Goal: Task Accomplishment & Management: Use online tool/utility

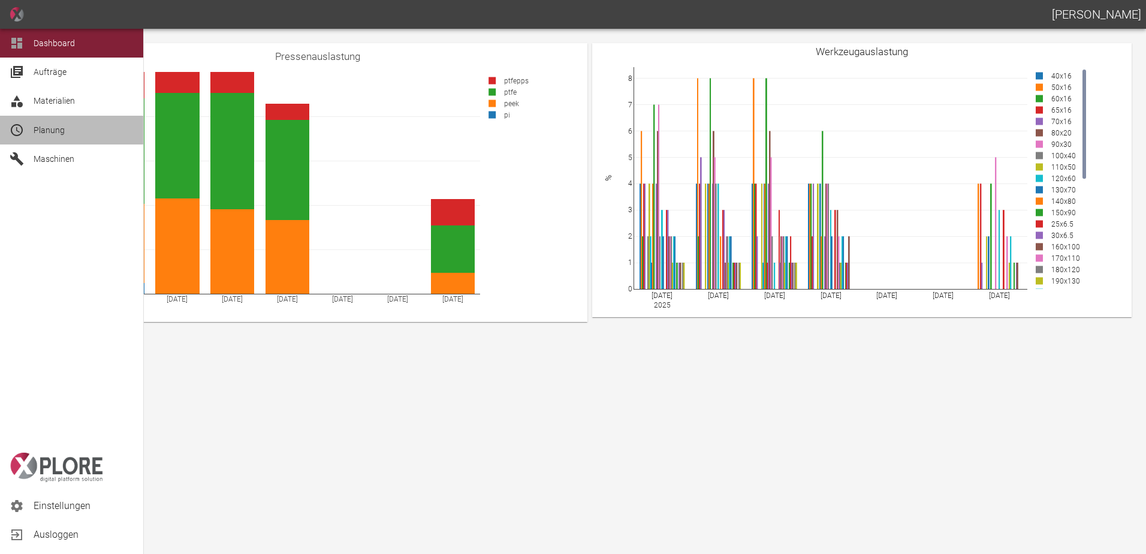
drag, startPoint x: 34, startPoint y: 129, endPoint x: 40, endPoint y: 131, distance: 6.1
click at [34, 129] on span "Planung" at bounding box center [49, 130] width 31 height 10
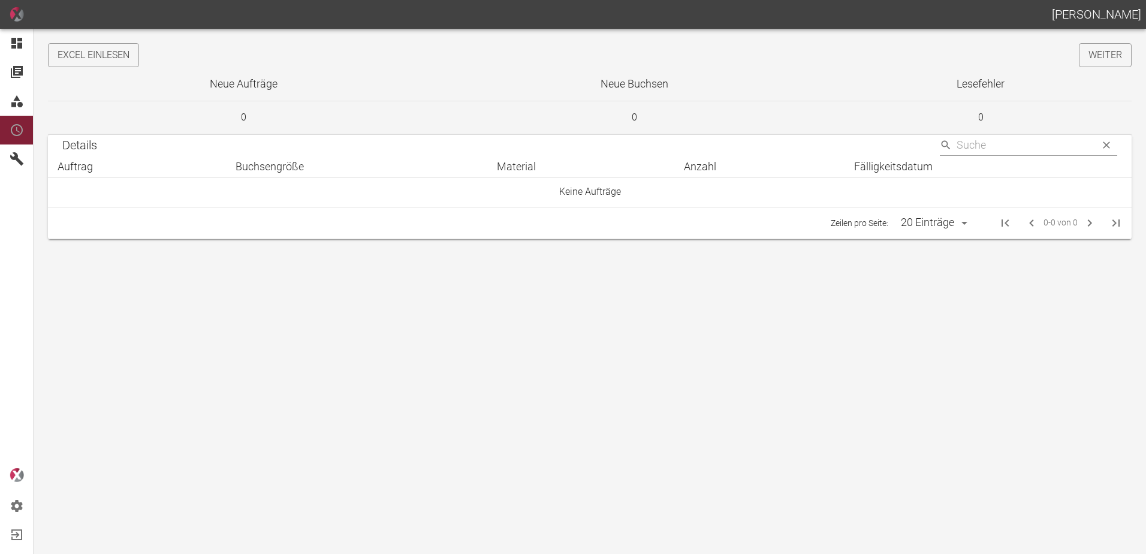
click at [132, 57] on button "Excel einlesen" at bounding box center [93, 55] width 91 height 24
click at [1085, 62] on link "Weiter" at bounding box center [1105, 55] width 53 height 24
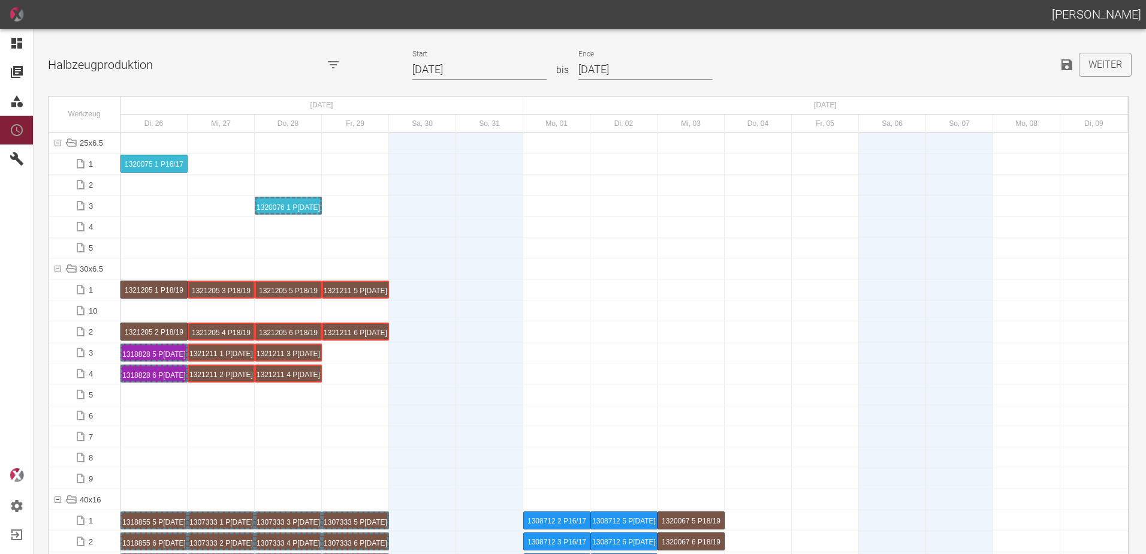
click at [471, 70] on input "26.08.2025" at bounding box center [479, 69] width 134 height 21
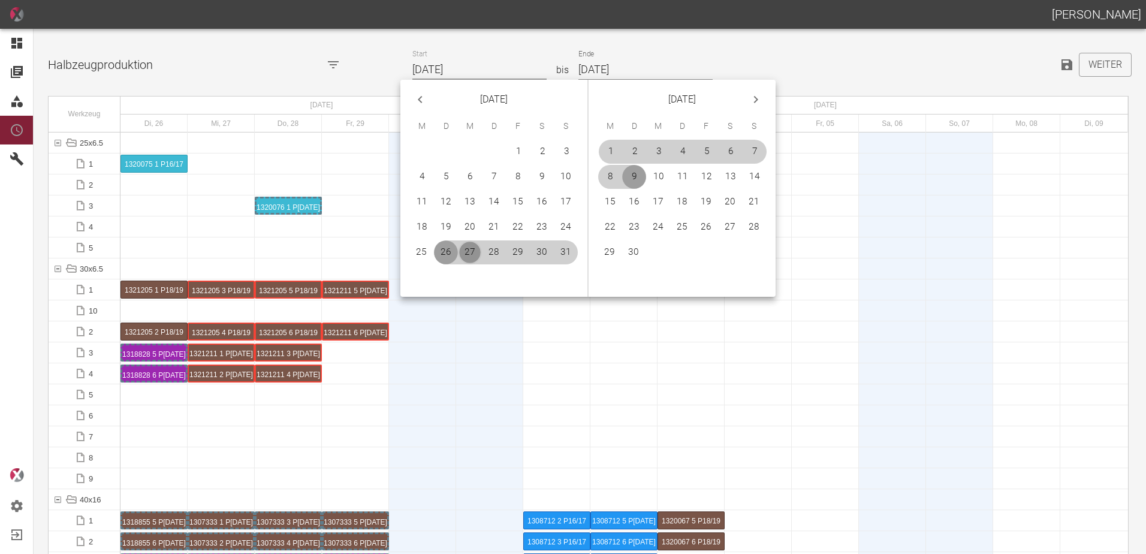
drag, startPoint x: 467, startPoint y: 254, endPoint x: 583, endPoint y: 253, distance: 116.3
click at [468, 254] on button "27" at bounding box center [470, 252] width 24 height 24
type input "[DATE]"
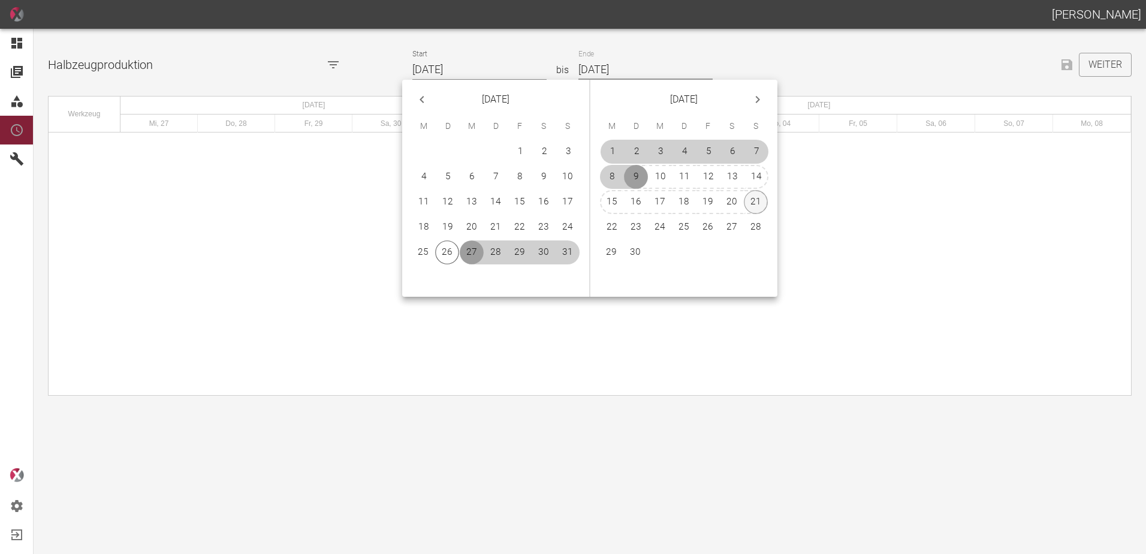
click at [755, 203] on button "21" at bounding box center [756, 202] width 24 height 24
type input "[DATE]"
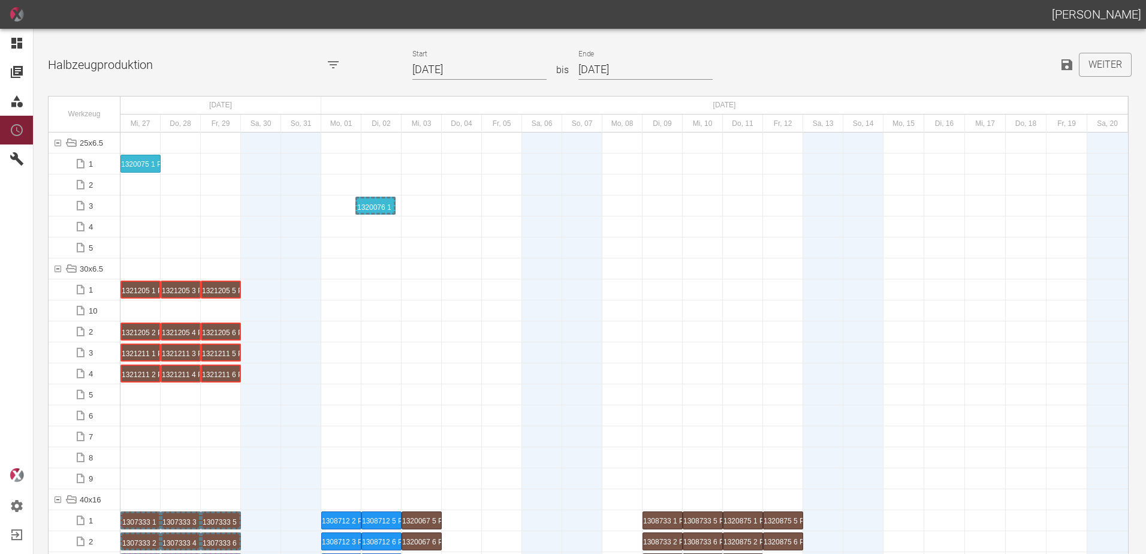
drag, startPoint x: 180, startPoint y: 205, endPoint x: 367, endPoint y: 200, distance: 186.4
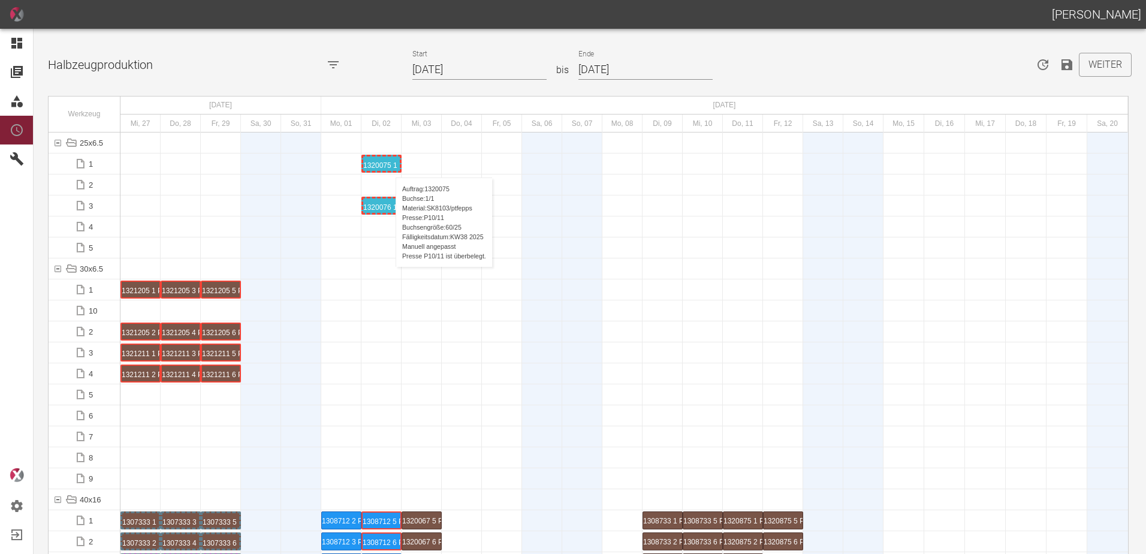
click at [389, 165] on div "1320075 1 P[DATE]" at bounding box center [381, 163] width 37 height 14
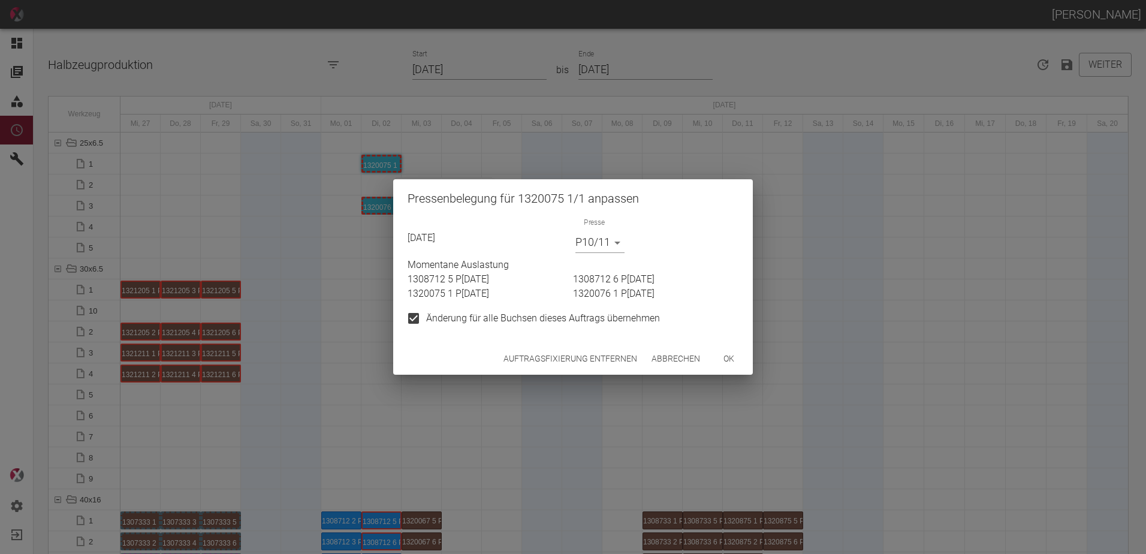
click at [529, 361] on button "Auftragsfixierung entfernen" at bounding box center [570, 359] width 143 height 22
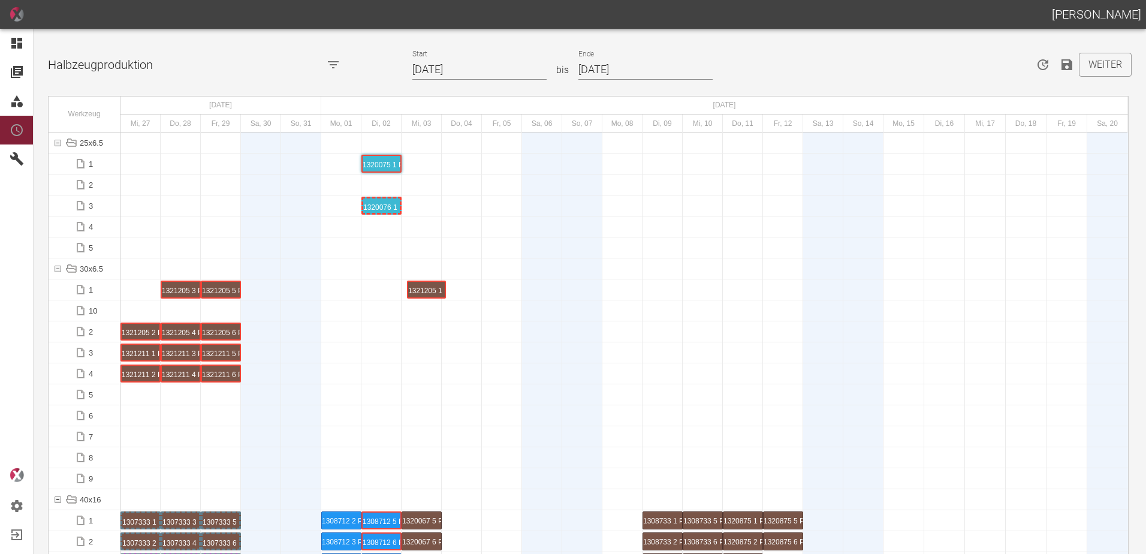
drag, startPoint x: 130, startPoint y: 283, endPoint x: 413, endPoint y: 281, distance: 282.8
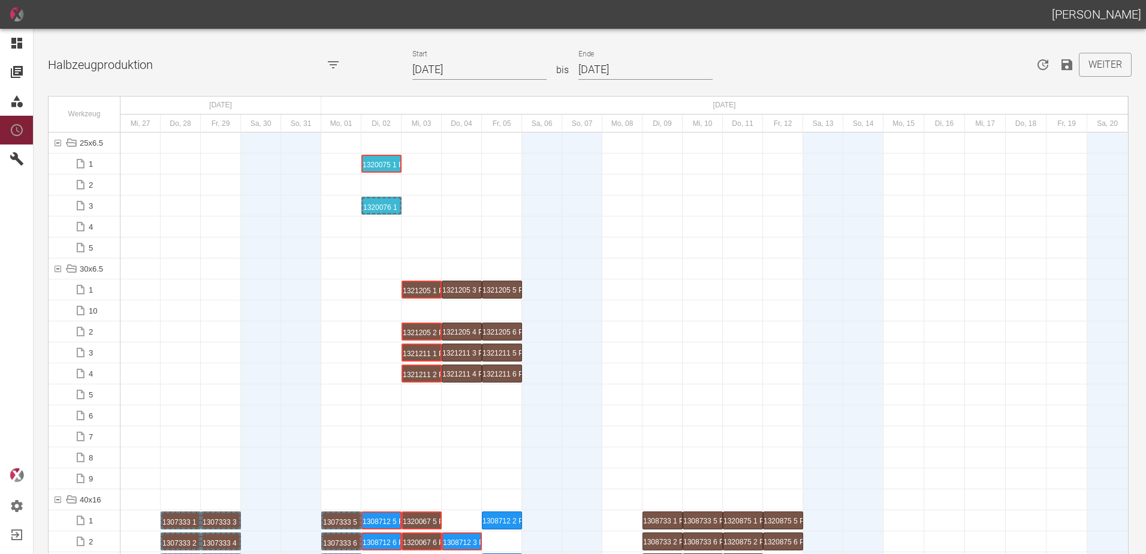
scroll to position [959, 0]
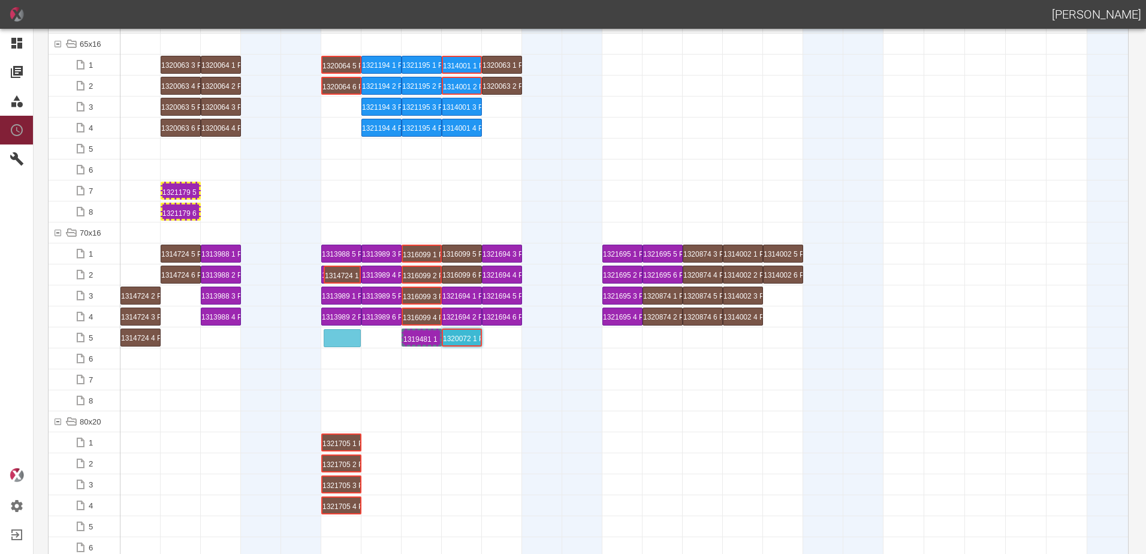
drag, startPoint x: 143, startPoint y: 272, endPoint x: 350, endPoint y: 331, distance: 215.5
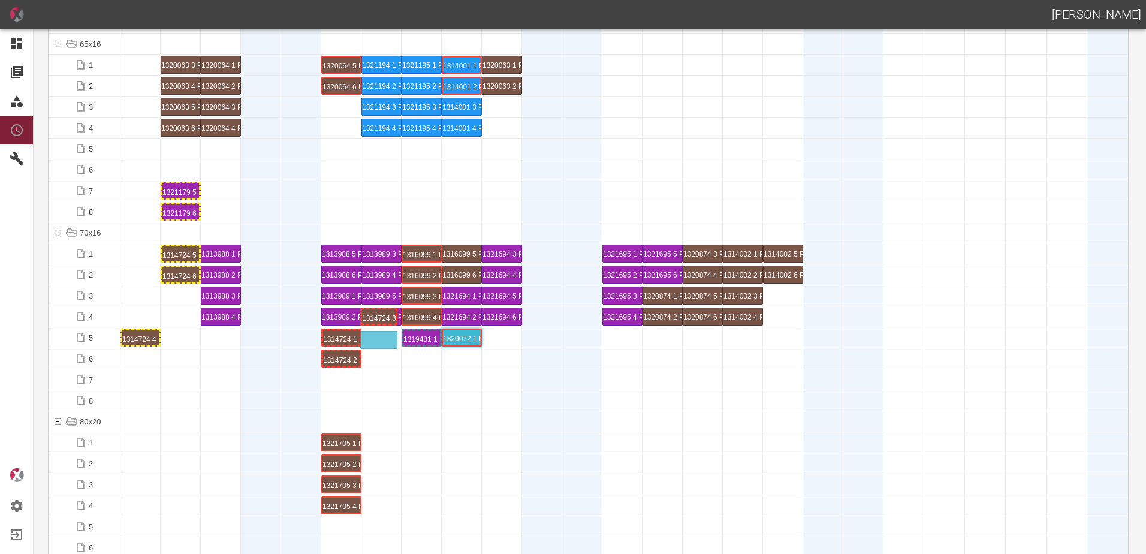
drag, startPoint x: 146, startPoint y: 318, endPoint x: 383, endPoint y: 333, distance: 237.2
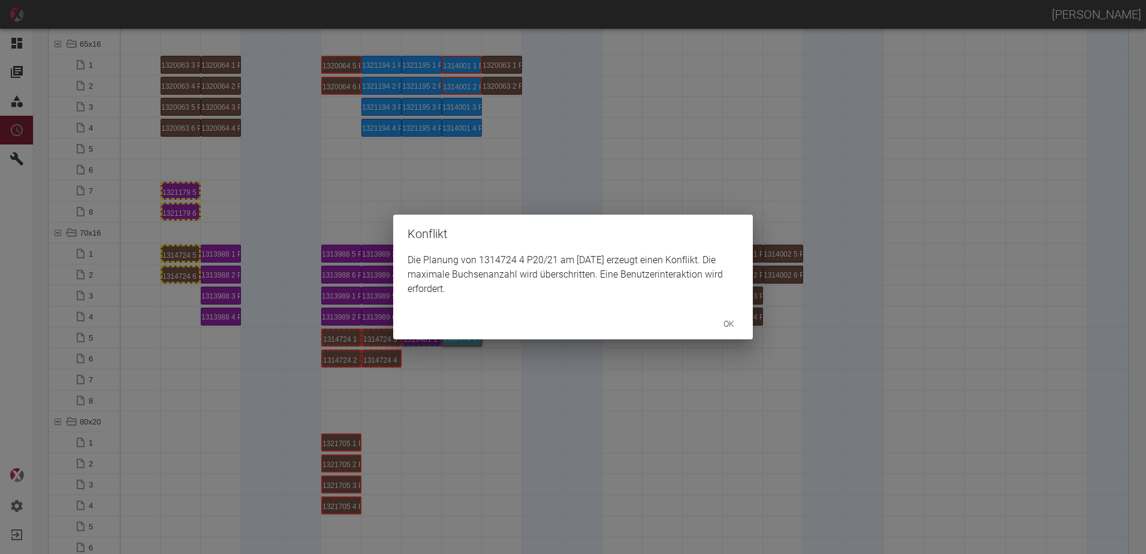
click at [179, 256] on div "Konflikt Die Planung von 1314724 4 P20/21 am [DATE] erzeugt einen Konflikt. Die…" at bounding box center [573, 277] width 1146 height 554
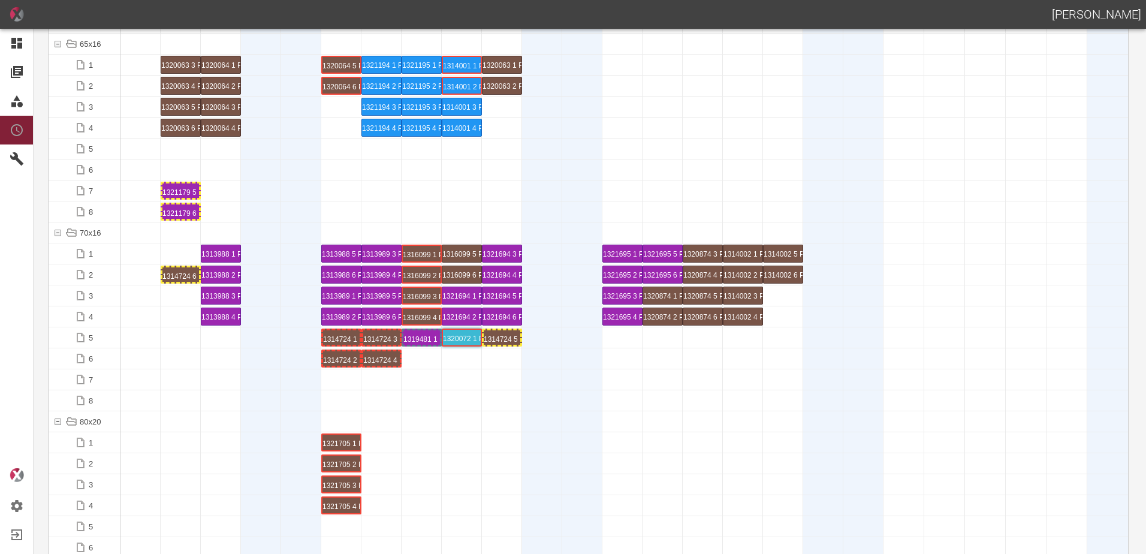
drag, startPoint x: 171, startPoint y: 274, endPoint x: 492, endPoint y: 349, distance: 329.2
click at [487, 397] on div at bounding box center [502, 400] width 40 height 20
click at [500, 353] on div "1314724 6 P[DATE]" at bounding box center [502, 358] width 37 height 14
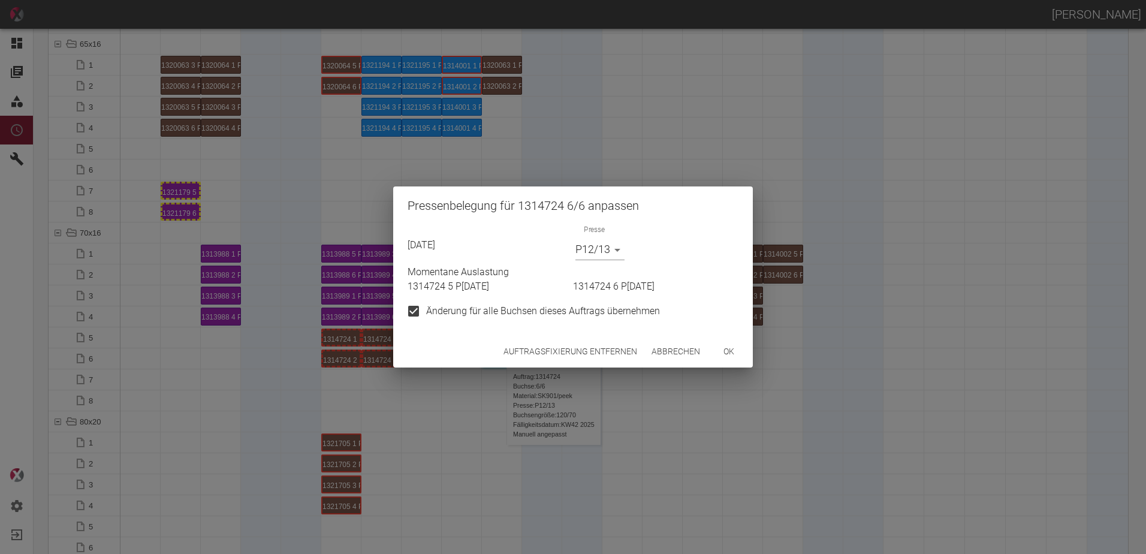
click at [549, 357] on button "Auftragsfixierung entfernen" at bounding box center [570, 351] width 143 height 22
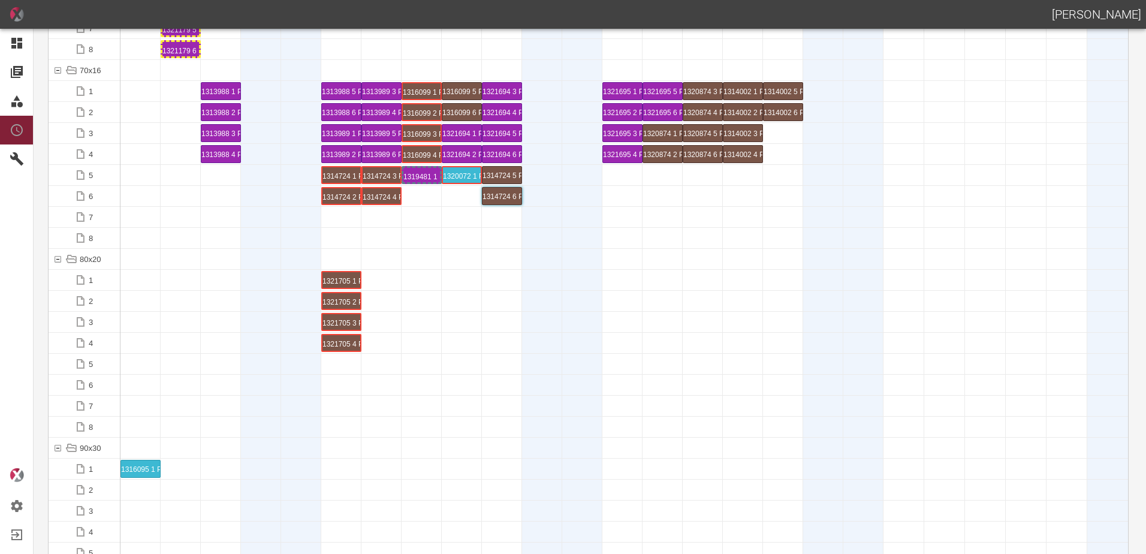
scroll to position [1318, 0]
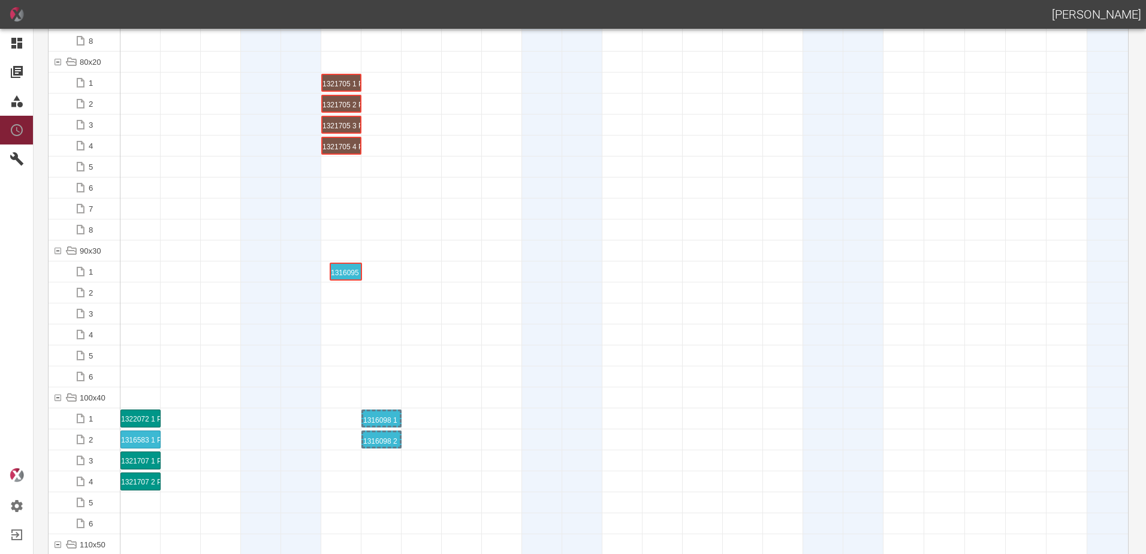
drag, startPoint x: 138, startPoint y: 276, endPoint x: 333, endPoint y: 259, distance: 195.5
click at [349, 268] on div "1316095 1 P16/17" at bounding box center [341, 271] width 37 height 14
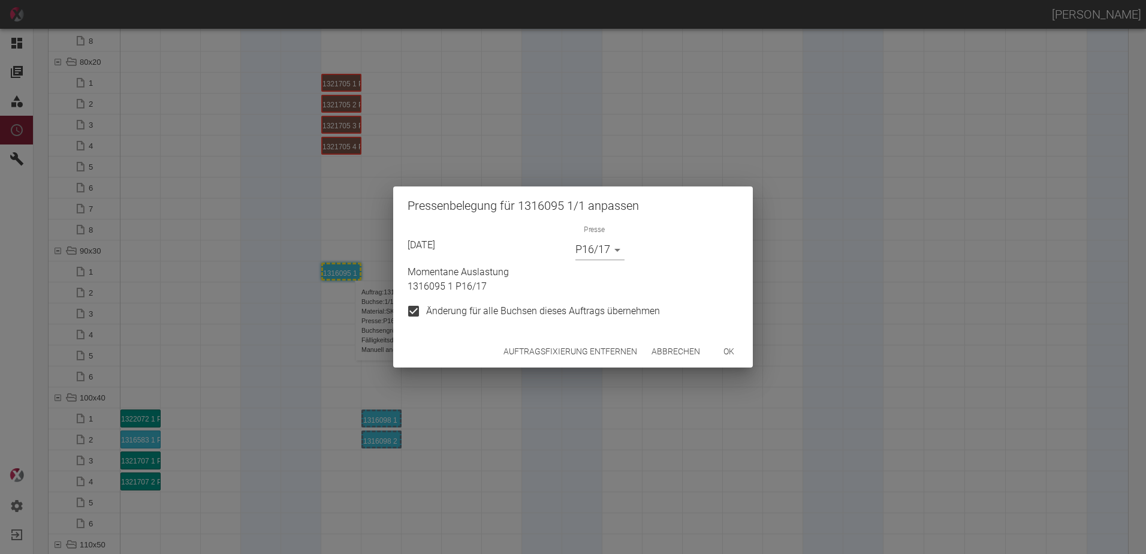
click at [534, 363] on div "Auftragsfixierung entfernen Abbrechen ok" at bounding box center [573, 352] width 360 height 32
click at [524, 346] on button "Auftragsfixierung entfernen" at bounding box center [570, 351] width 143 height 22
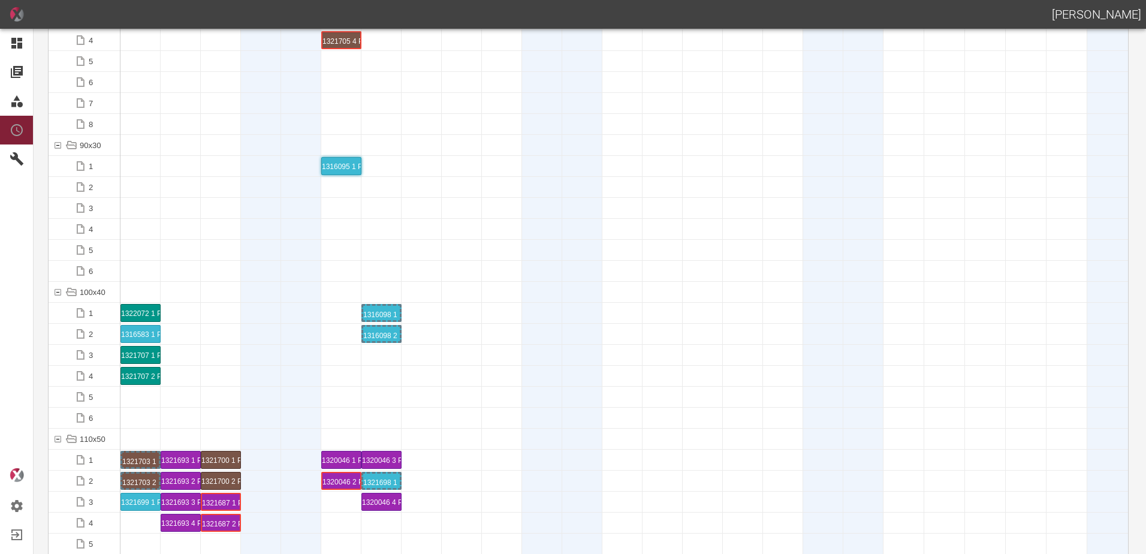
scroll to position [1438, 0]
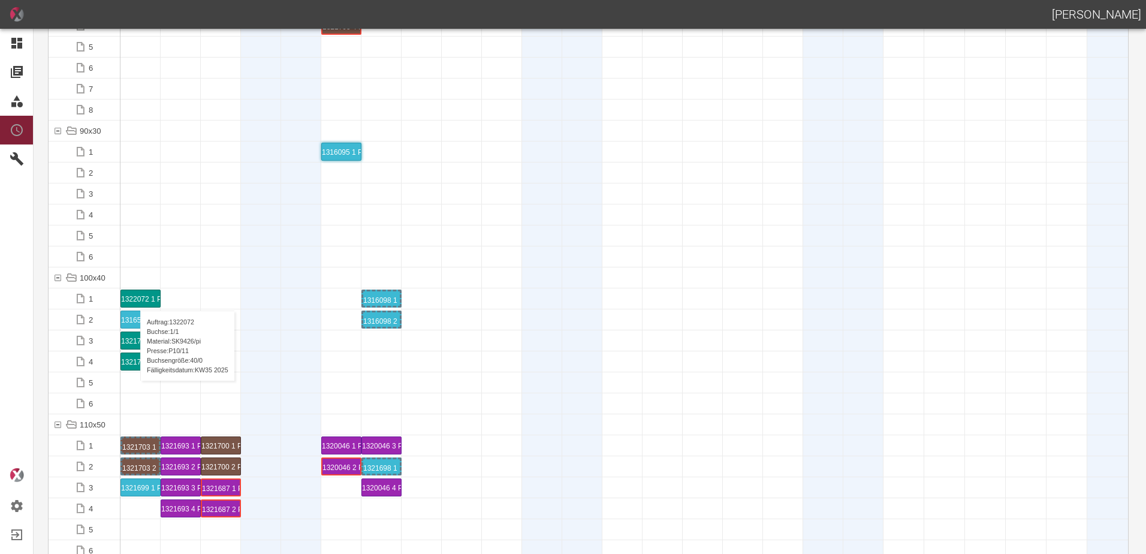
click at [134, 298] on div "1322072 1 P[DATE]" at bounding box center [140, 298] width 39 height 17
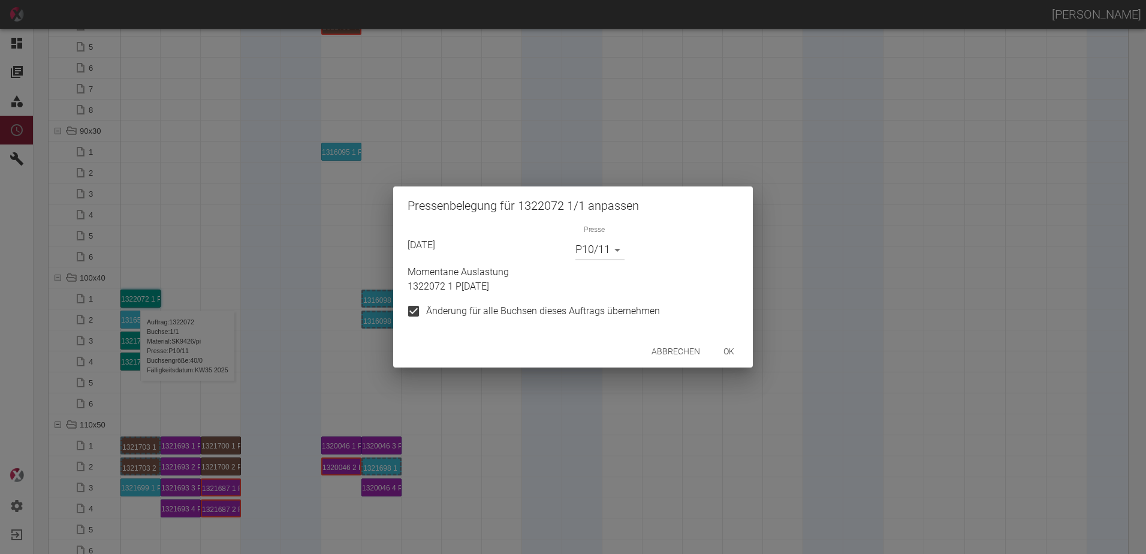
click at [590, 250] on body "[PERSON_NAME] Dashboard Aufträge Materialien Planung Maschinen Einstellungen Au…" at bounding box center [573, 277] width 1146 height 554
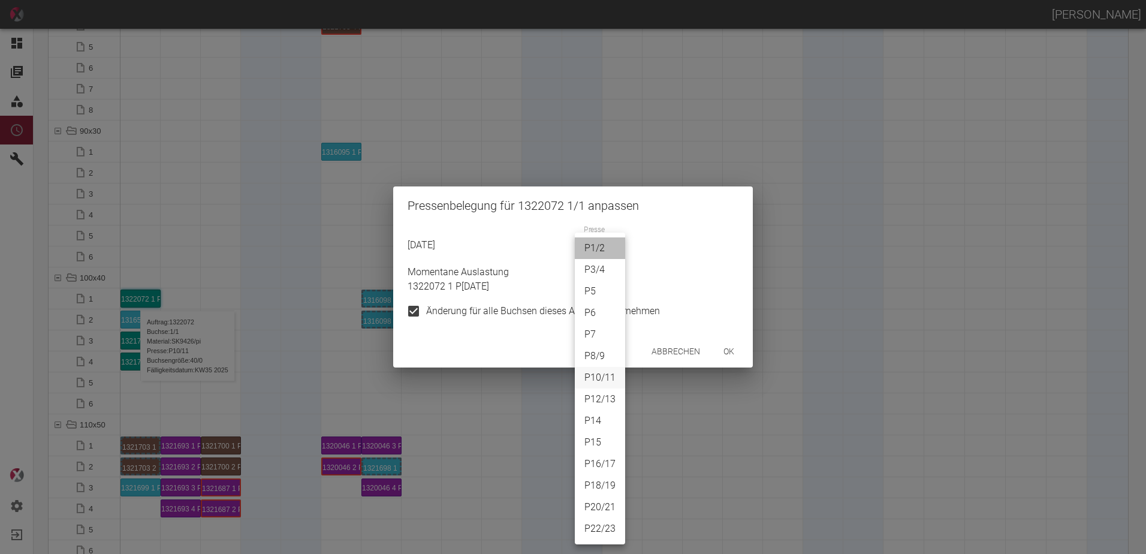
click at [596, 250] on li "P1/2" at bounding box center [600, 248] width 50 height 22
type input "P1/2"
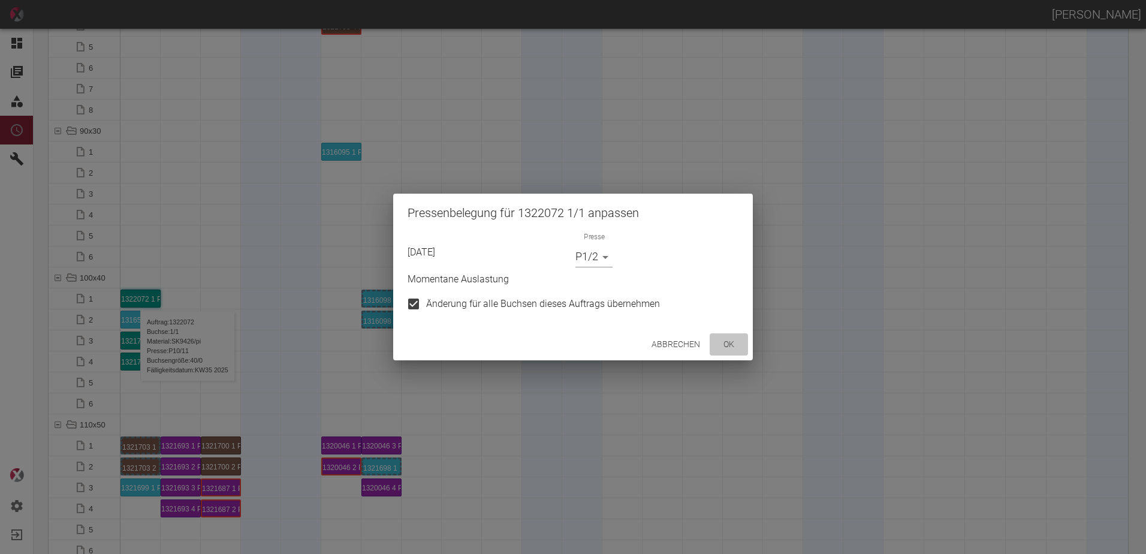
click at [720, 350] on button "ok" at bounding box center [728, 344] width 38 height 22
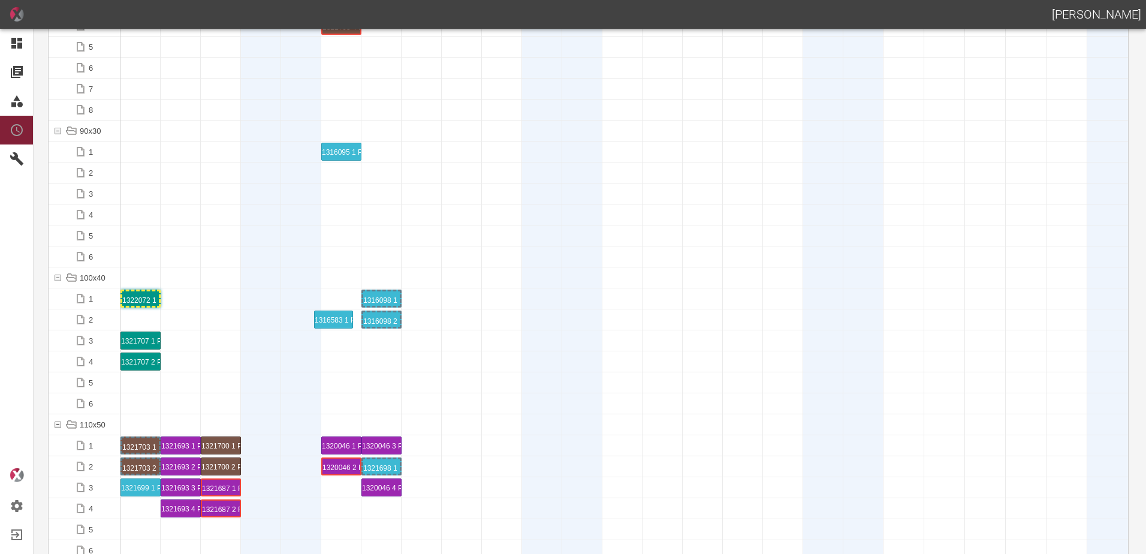
drag, startPoint x: 142, startPoint y: 324, endPoint x: 334, endPoint y: 301, distance: 193.6
click at [338, 317] on div "1316583 1 P[DATE]" at bounding box center [341, 319] width 37 height 14
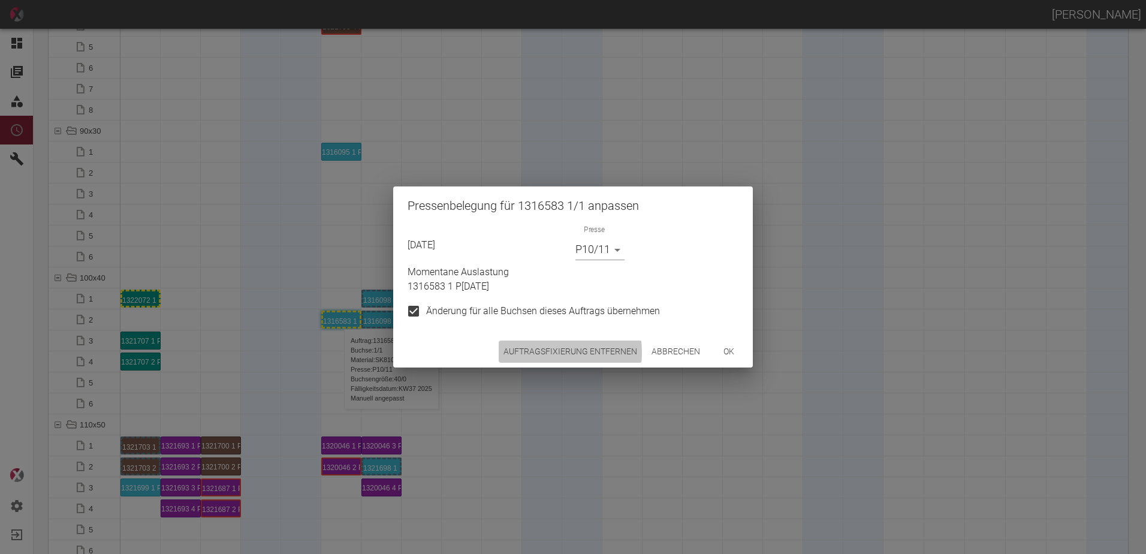
click at [528, 352] on button "Auftragsfixierung entfernen" at bounding box center [570, 351] width 143 height 22
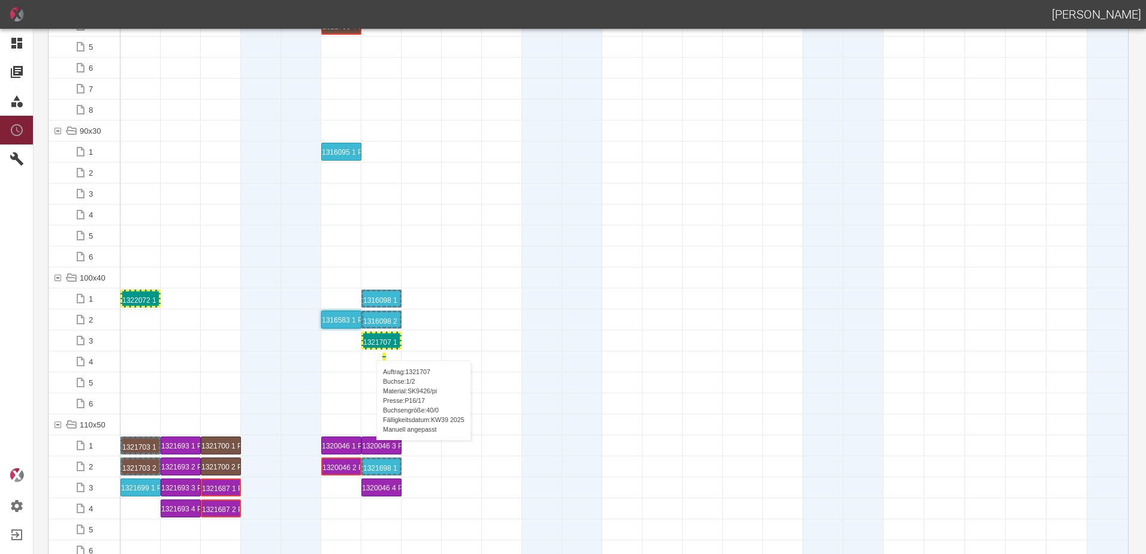
drag, startPoint x: 147, startPoint y: 364, endPoint x: 374, endPoint y: 348, distance: 227.6
click at [380, 344] on div "1321707 1 P16/17" at bounding box center [381, 340] width 37 height 14
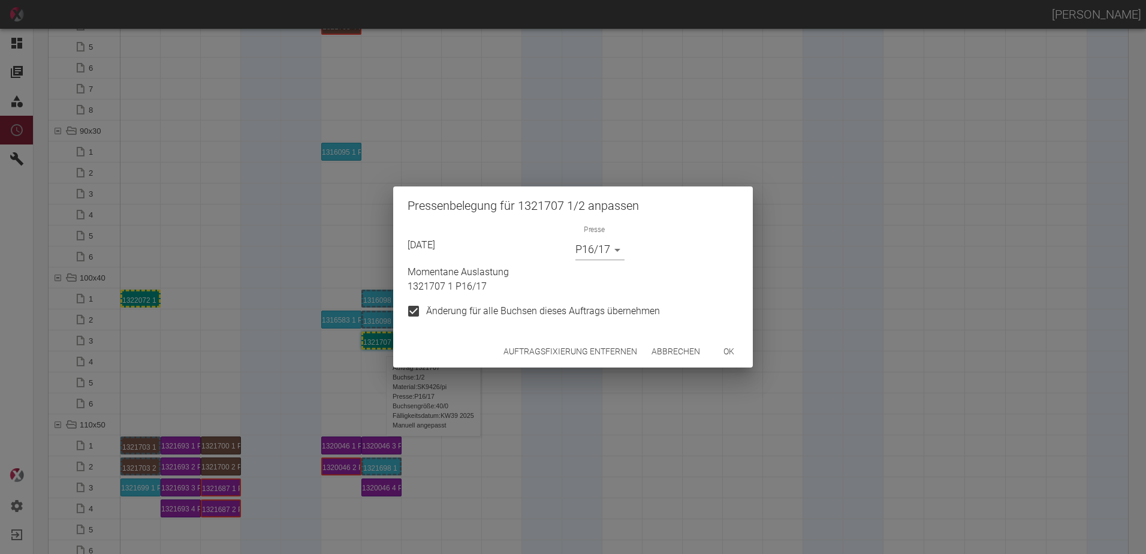
click at [523, 358] on button "Auftragsfixierung entfernen" at bounding box center [570, 351] width 143 height 22
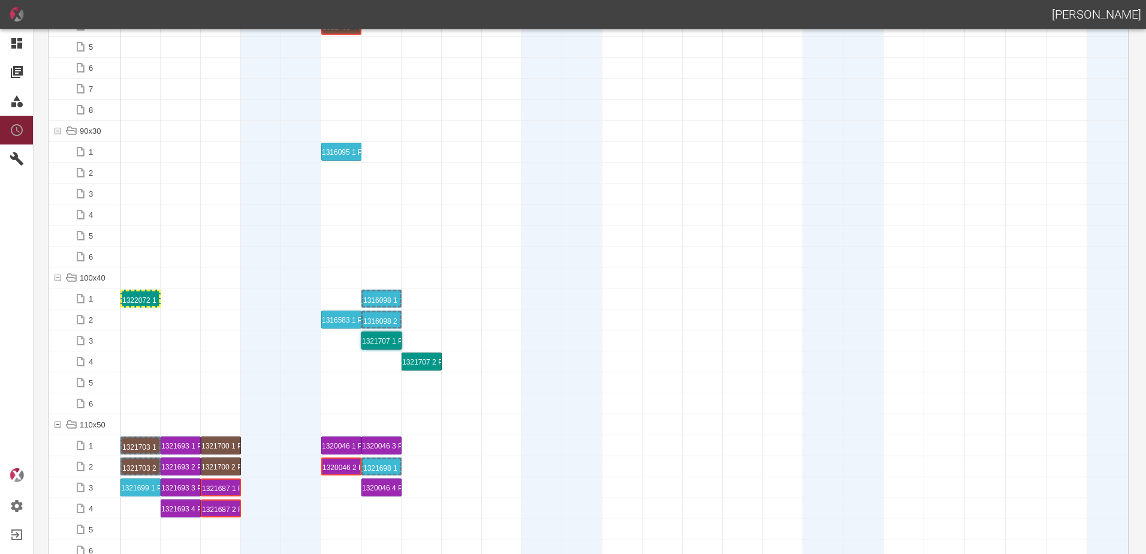
scroll to position [1678, 0]
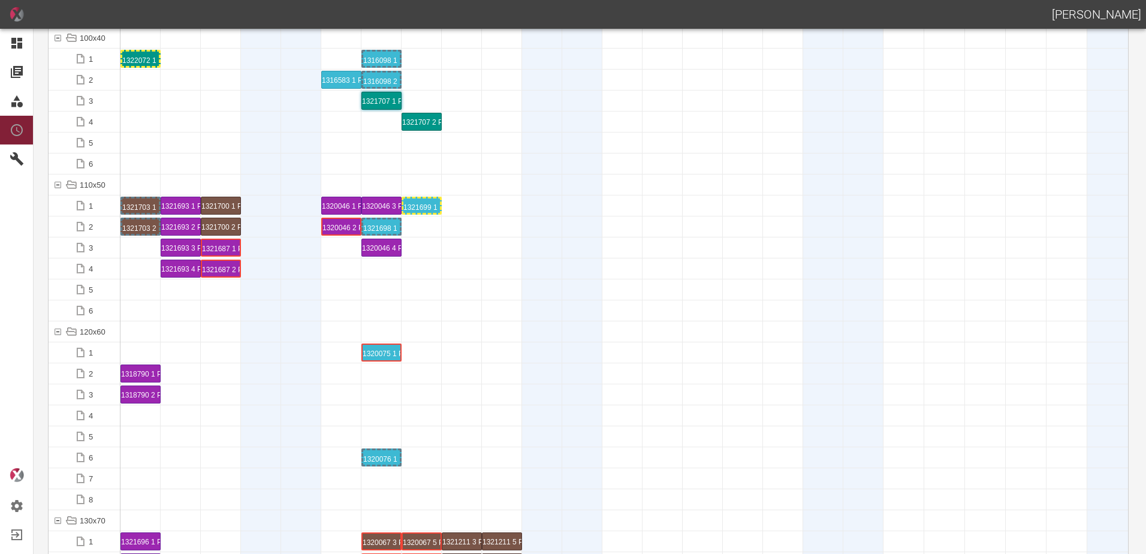
click at [413, 205] on div "1321699 1 P22/23" at bounding box center [421, 205] width 37 height 14
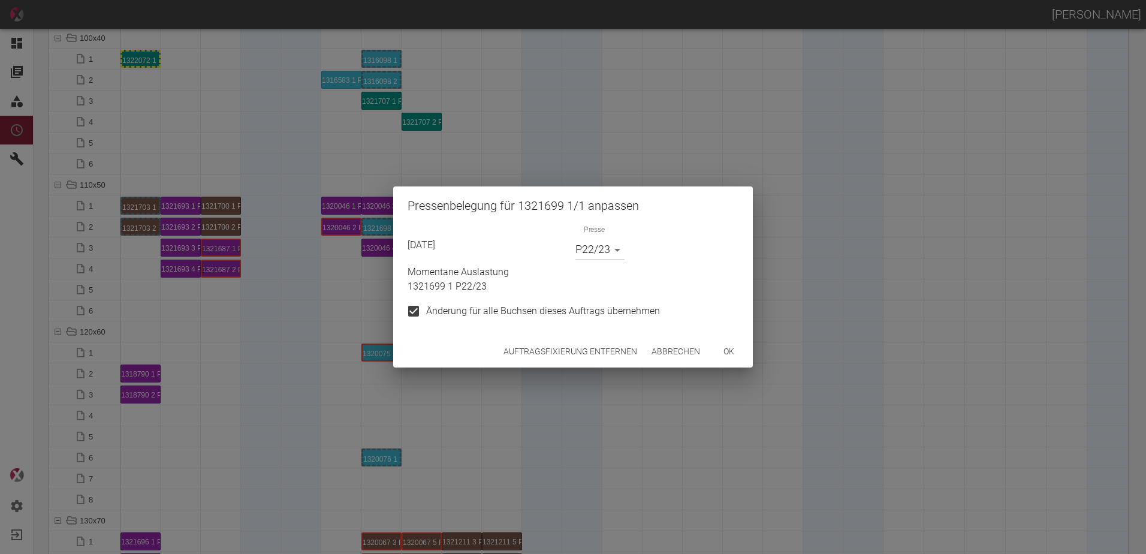
click at [521, 348] on button "Auftragsfixierung entfernen" at bounding box center [570, 351] width 143 height 22
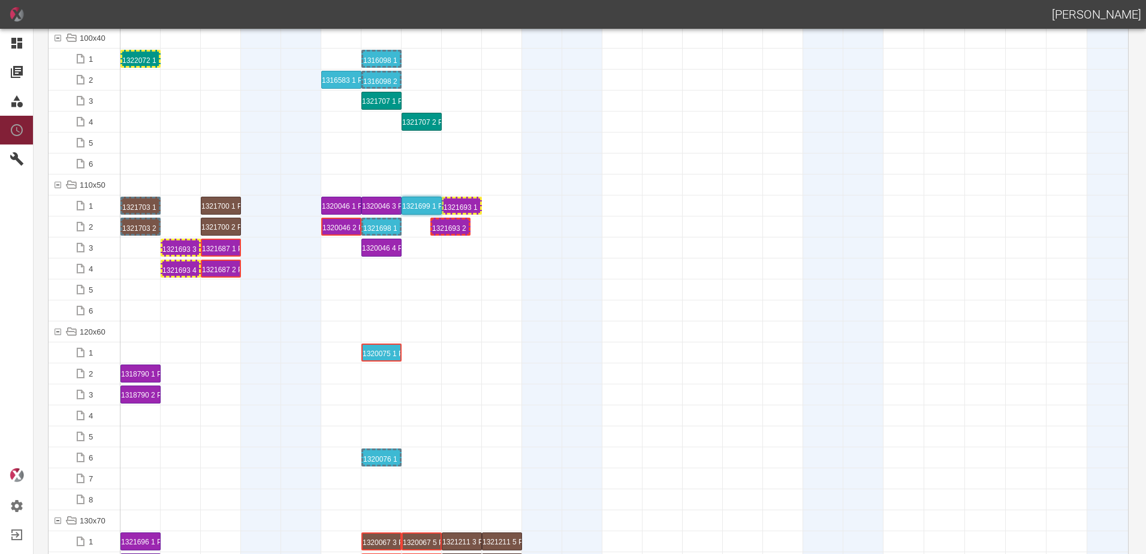
drag, startPoint x: 182, startPoint y: 227, endPoint x: 461, endPoint y: 210, distance: 279.7
drag, startPoint x: 191, startPoint y: 250, endPoint x: 458, endPoint y: 231, distance: 267.9
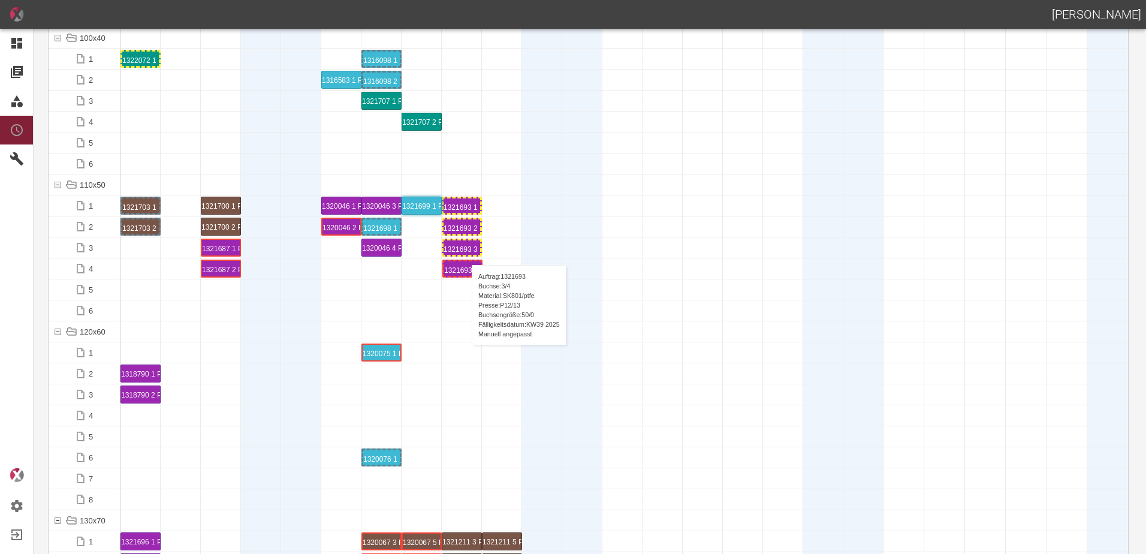
drag, startPoint x: 184, startPoint y: 274, endPoint x: 466, endPoint y: 253, distance: 282.4
click at [463, 249] on div "1321693 3 P[DATE]" at bounding box center [461, 247] width 37 height 14
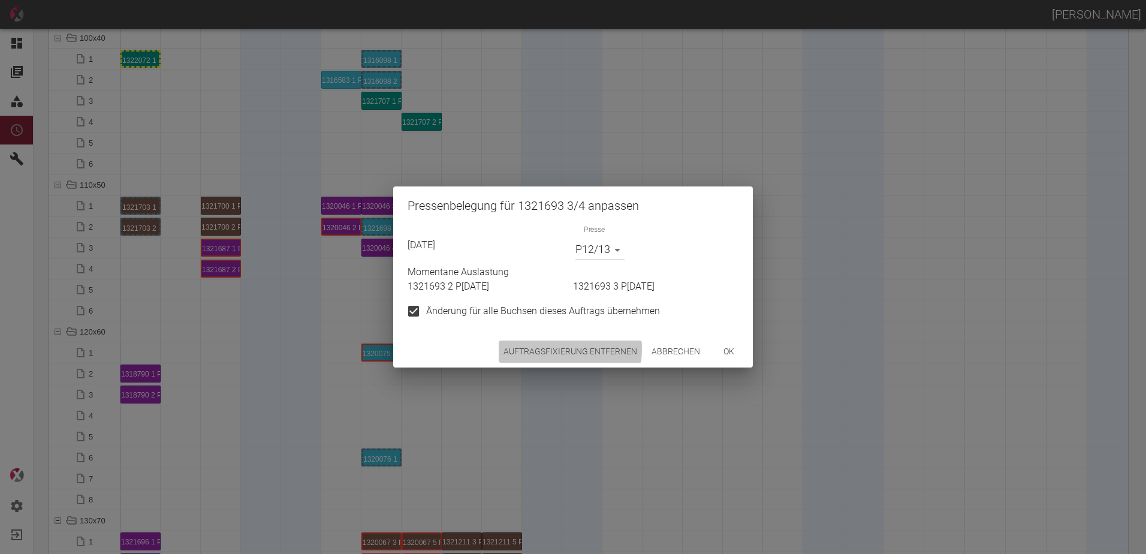
click at [508, 348] on button "Auftragsfixierung entfernen" at bounding box center [570, 351] width 143 height 22
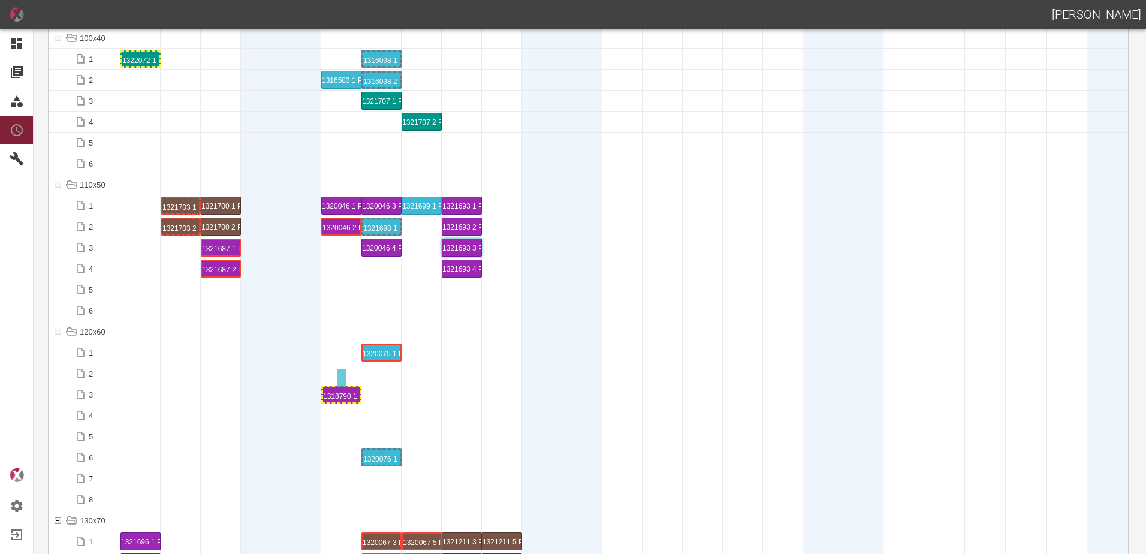
drag, startPoint x: 141, startPoint y: 394, endPoint x: 333, endPoint y: 367, distance: 193.6
click at [334, 390] on div "1318790 1 P[DATE]" at bounding box center [341, 394] width 37 height 14
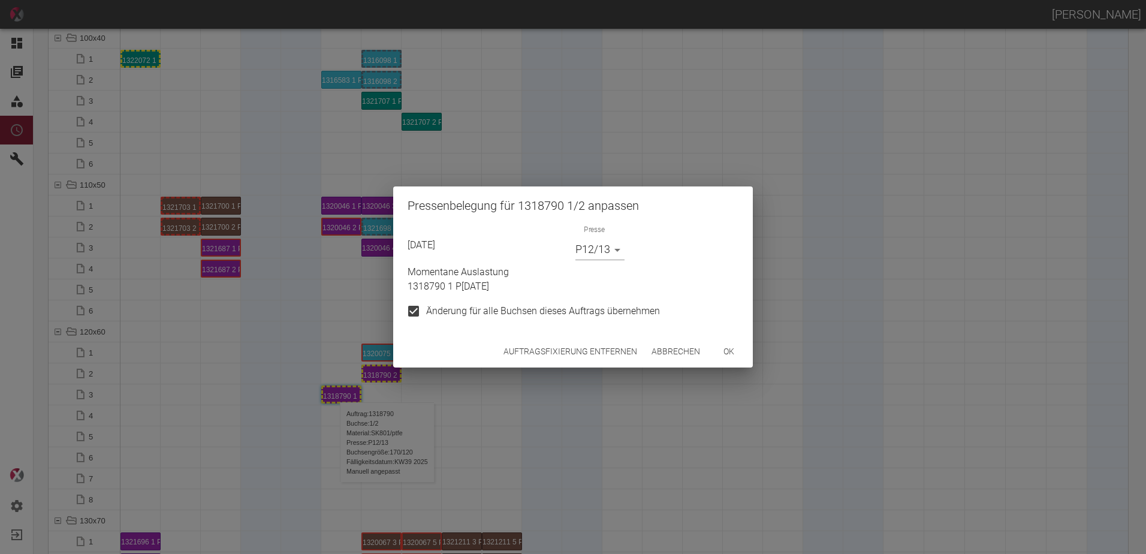
click at [557, 346] on button "Auftragsfixierung entfernen" at bounding box center [570, 351] width 143 height 22
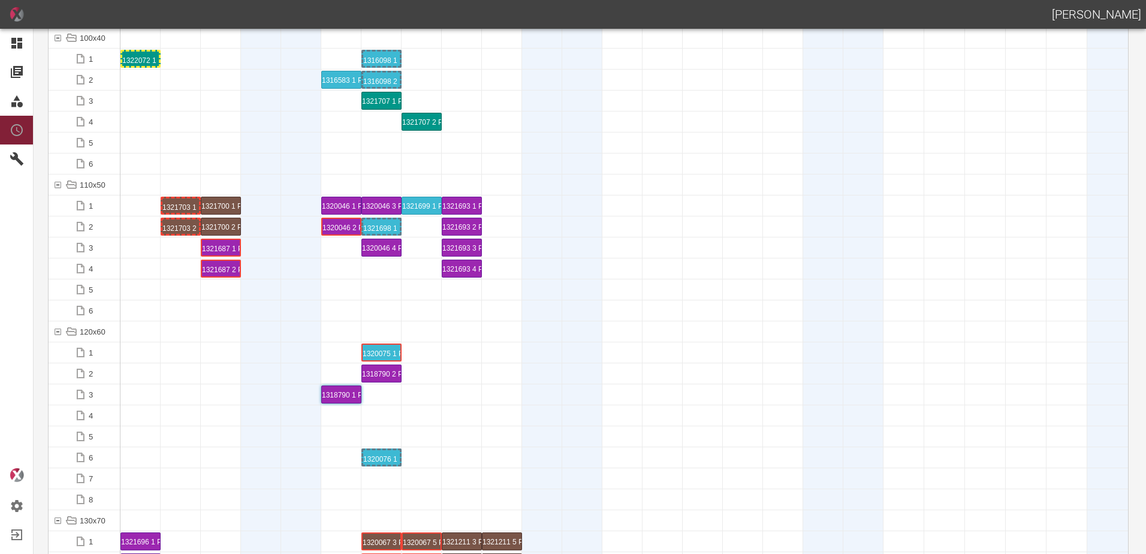
scroll to position [1917, 0]
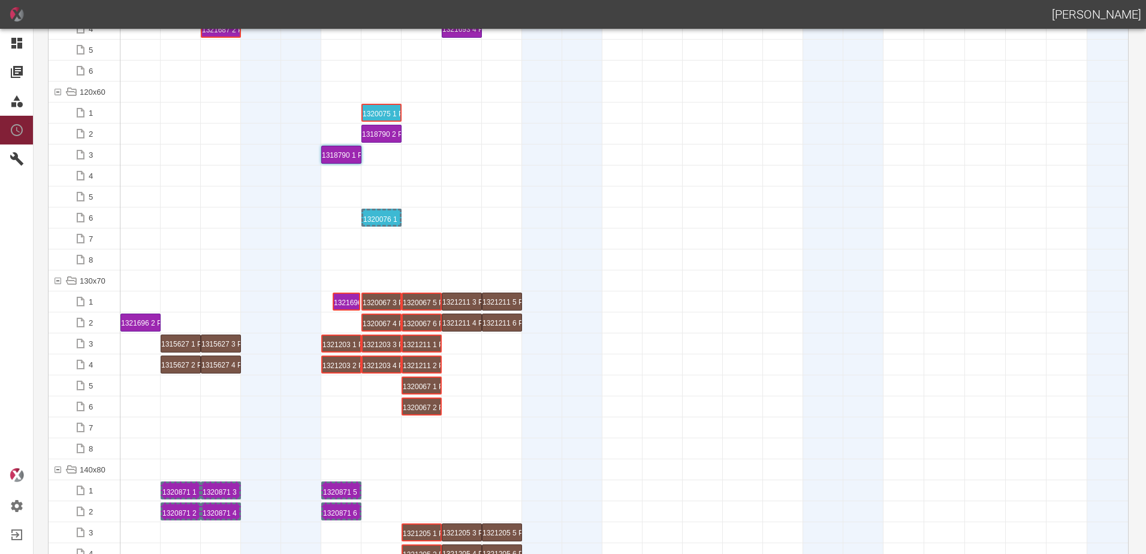
drag, startPoint x: 143, startPoint y: 301, endPoint x: 352, endPoint y: 297, distance: 208.6
drag, startPoint x: 134, startPoint y: 325, endPoint x: 297, endPoint y: 317, distance: 163.8
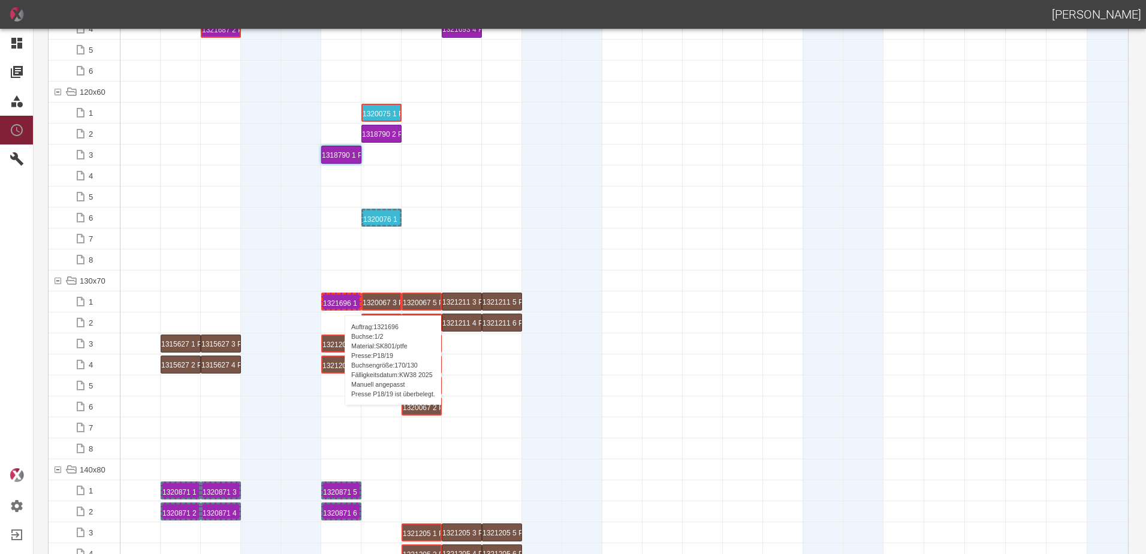
click at [339, 303] on div "1321696 1 P18/19" at bounding box center [341, 301] width 37 height 14
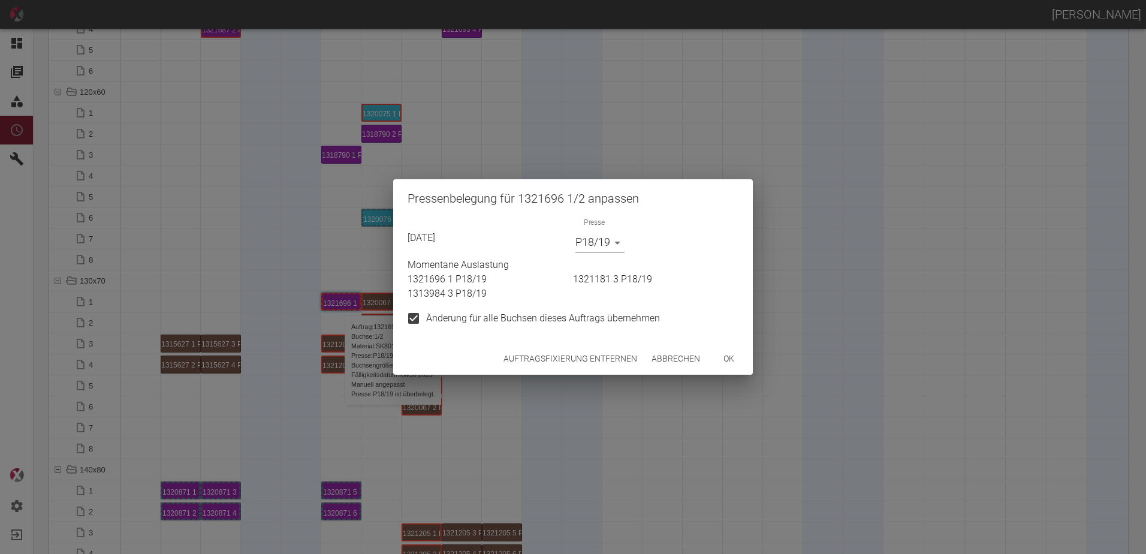
click at [546, 360] on button "Auftragsfixierung entfernen" at bounding box center [570, 359] width 143 height 22
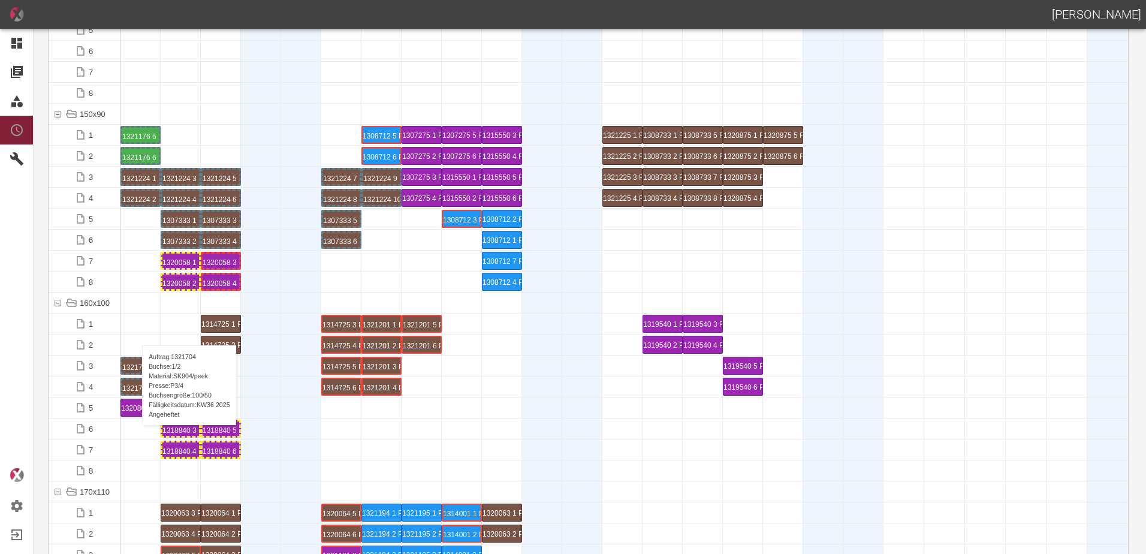
scroll to position [2517, 0]
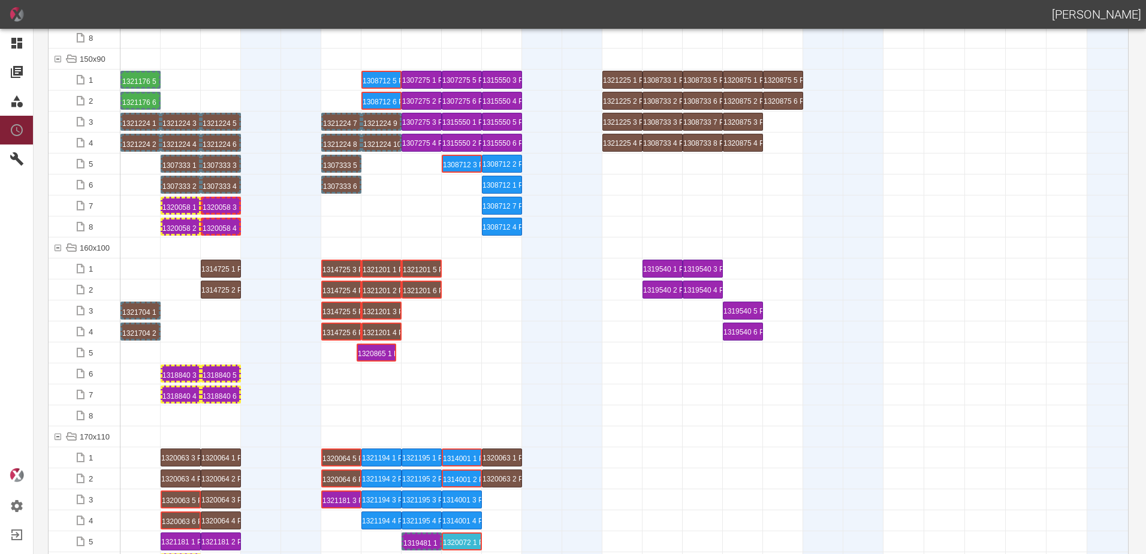
drag, startPoint x: 143, startPoint y: 355, endPoint x: 378, endPoint y: 342, distance: 235.9
click at [381, 353] on div "1320865 1 P20/21" at bounding box center [381, 352] width 37 height 14
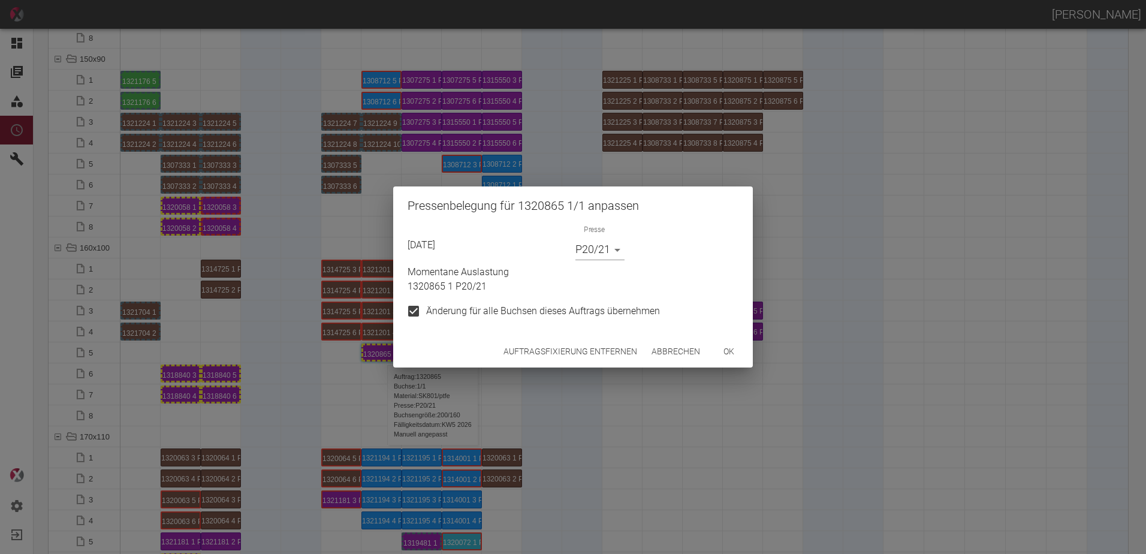
click at [526, 350] on button "Auftragsfixierung entfernen" at bounding box center [570, 351] width 143 height 22
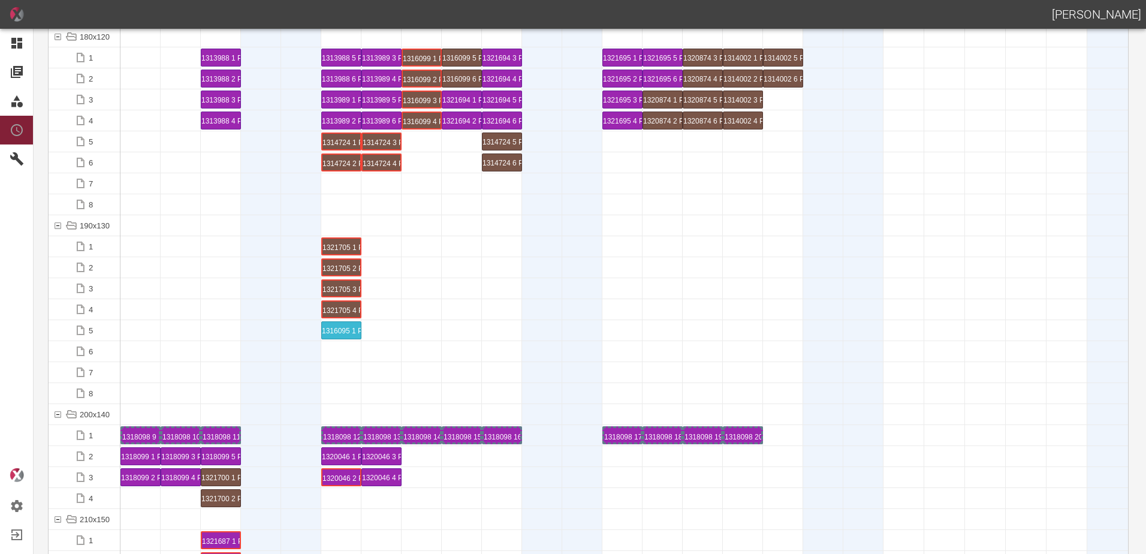
scroll to position [3236, 0]
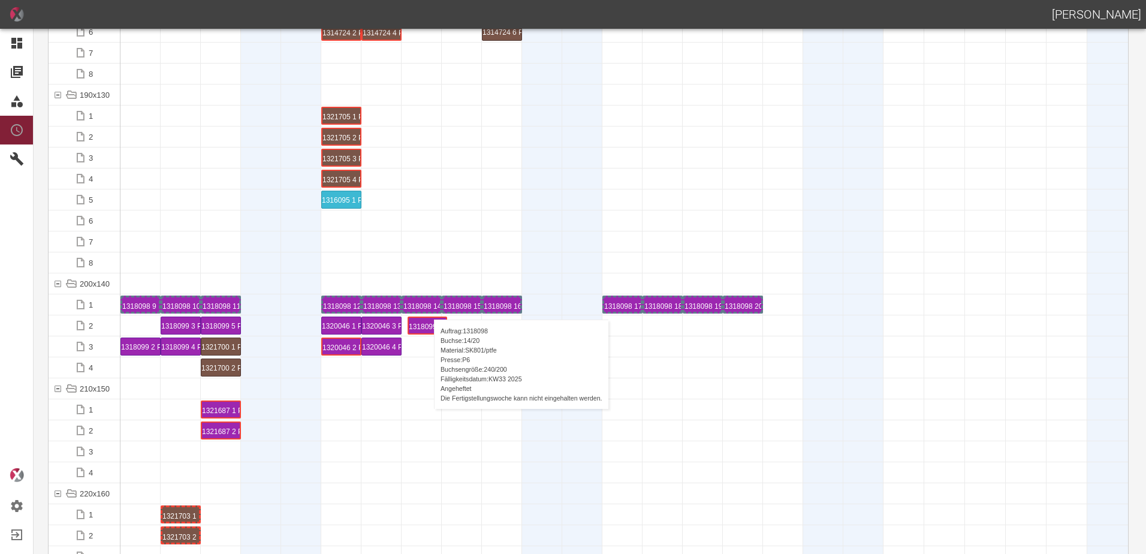
drag, startPoint x: 142, startPoint y: 328, endPoint x: 424, endPoint y: 307, distance: 283.0
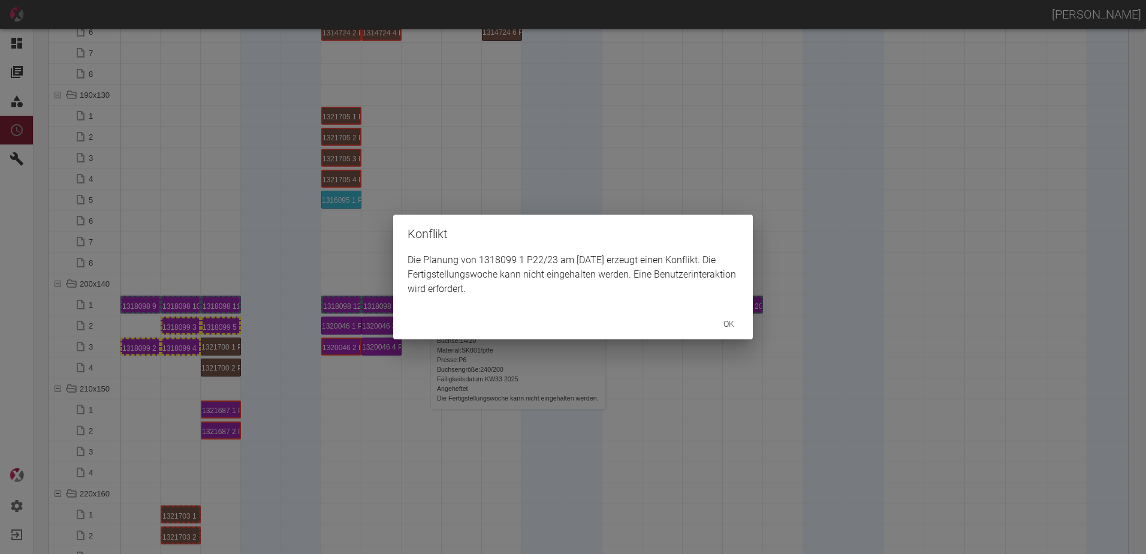
click at [141, 346] on div "Konflikt Die Planung von 1318099 1 P22/23 am [DATE] erzeugt einen Konflikt. Die…" at bounding box center [573, 277] width 1146 height 554
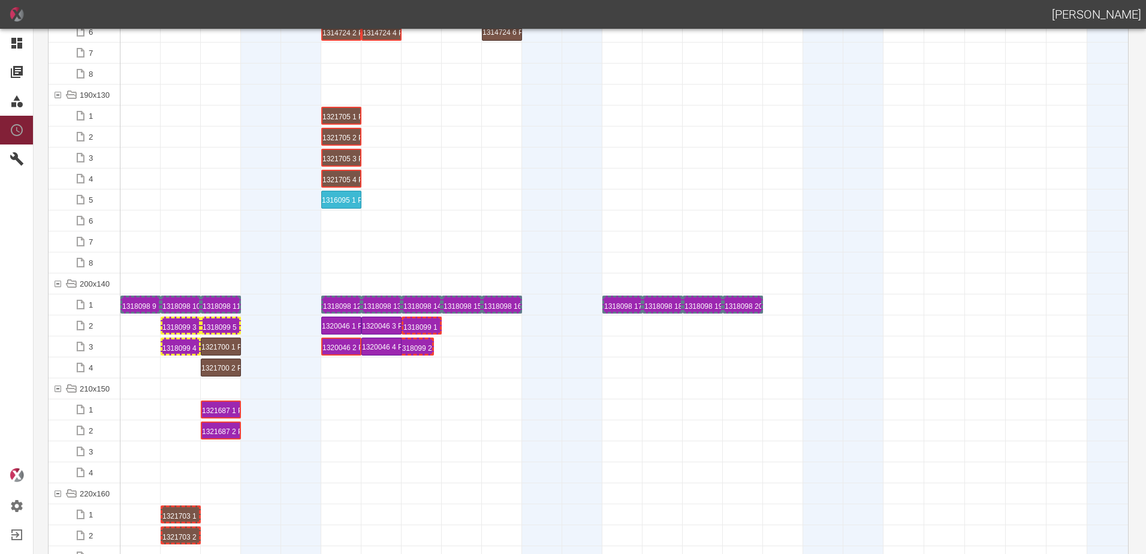
drag, startPoint x: 141, startPoint y: 346, endPoint x: 415, endPoint y: 334, distance: 274.1
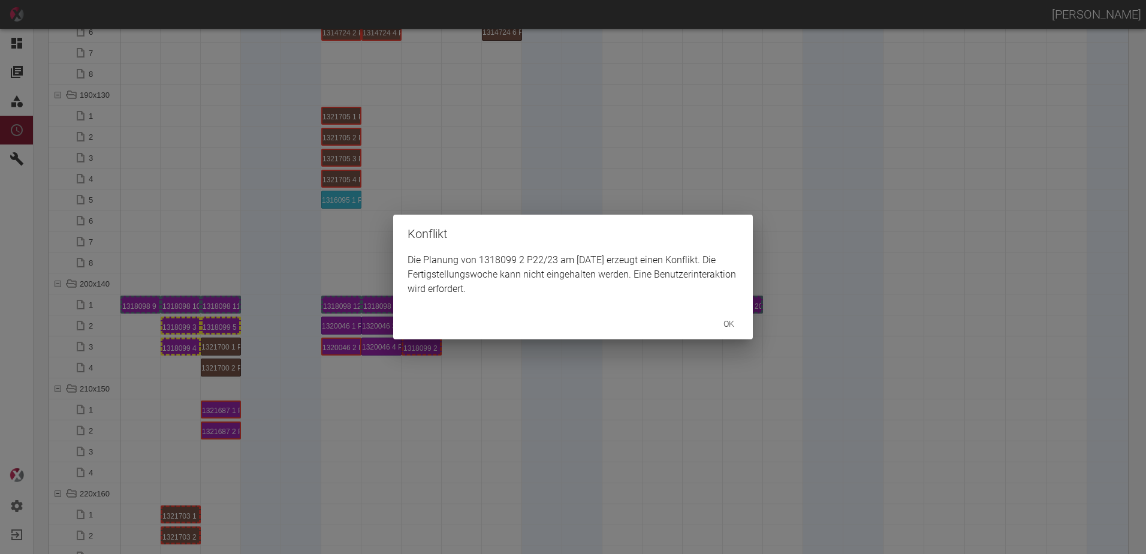
click at [417, 357] on div "Konflikt Die Planung von 1318099 2 P22/23 am [DATE] erzeugt einen Konflikt. Die…" at bounding box center [573, 277] width 1146 height 554
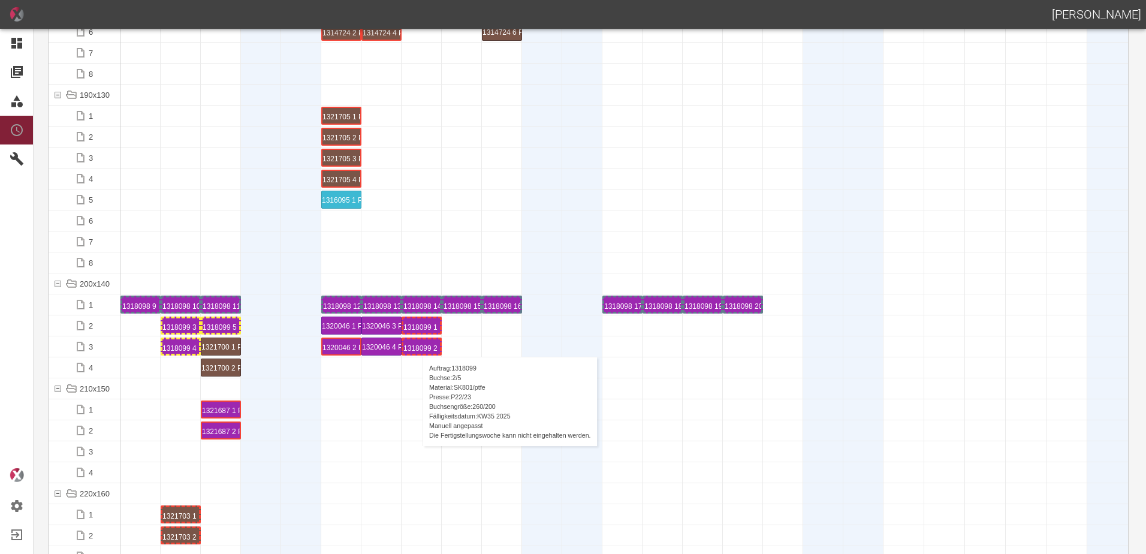
click at [416, 345] on div "1318099 2 P22/23" at bounding box center [421, 346] width 37 height 14
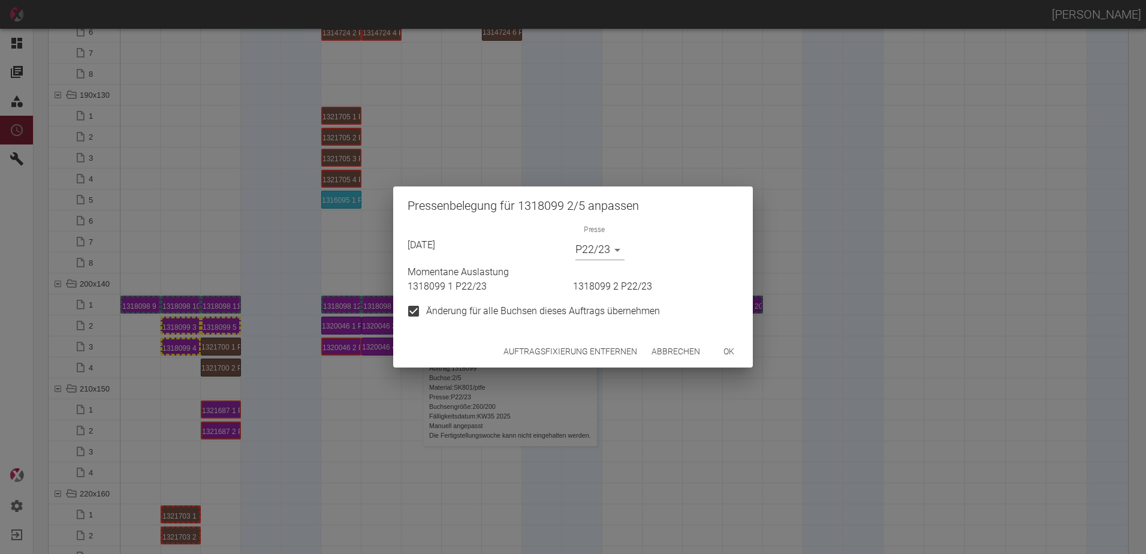
click at [525, 361] on button "Auftragsfixierung entfernen" at bounding box center [570, 351] width 143 height 22
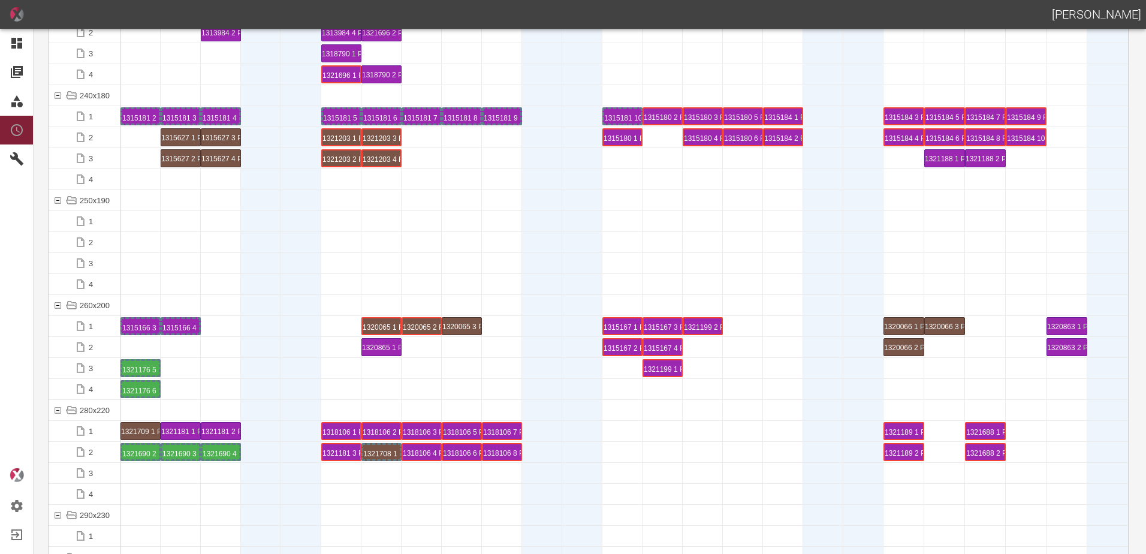
scroll to position [3895, 0]
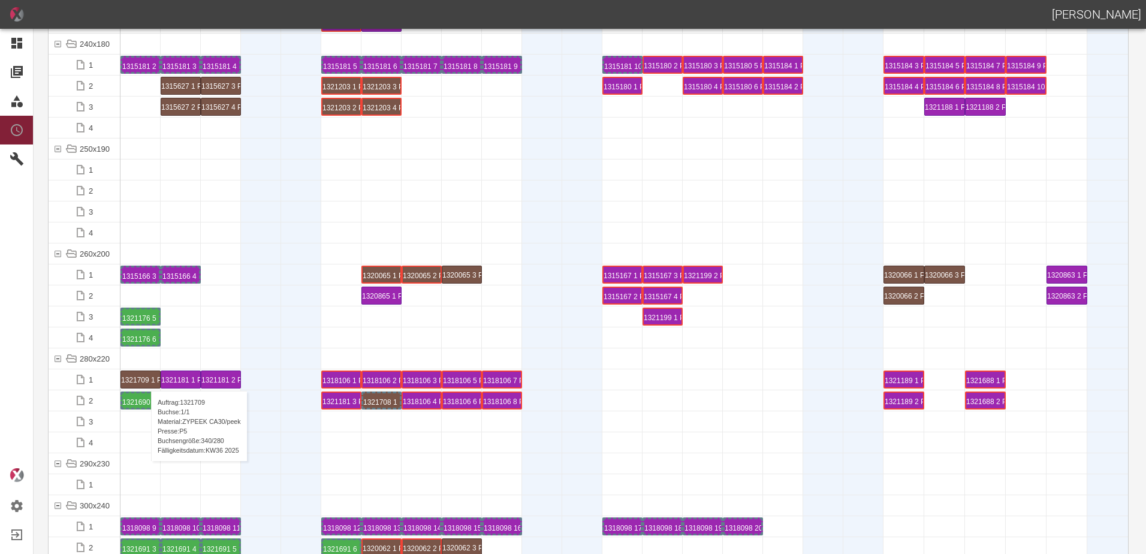
click at [145, 379] on div "1321709 1 P5" at bounding box center [140, 379] width 39 height 17
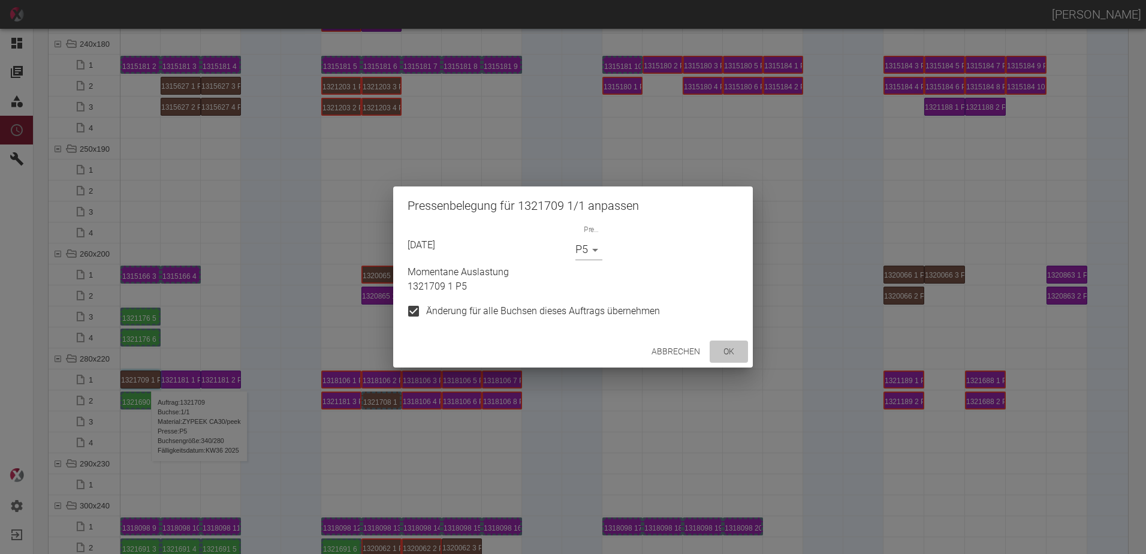
click at [730, 353] on button "ok" at bounding box center [728, 351] width 38 height 22
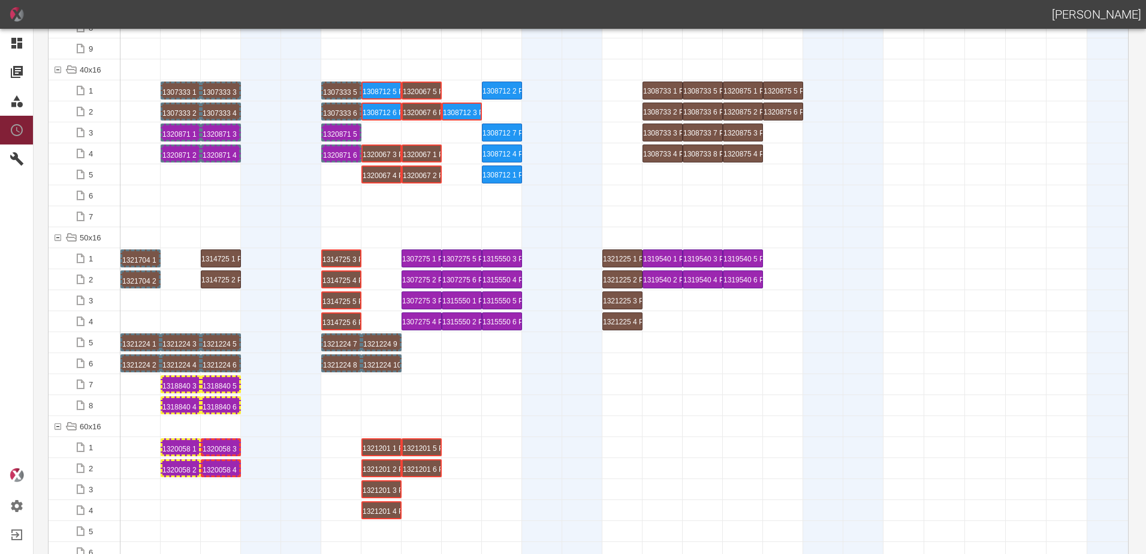
scroll to position [0, 0]
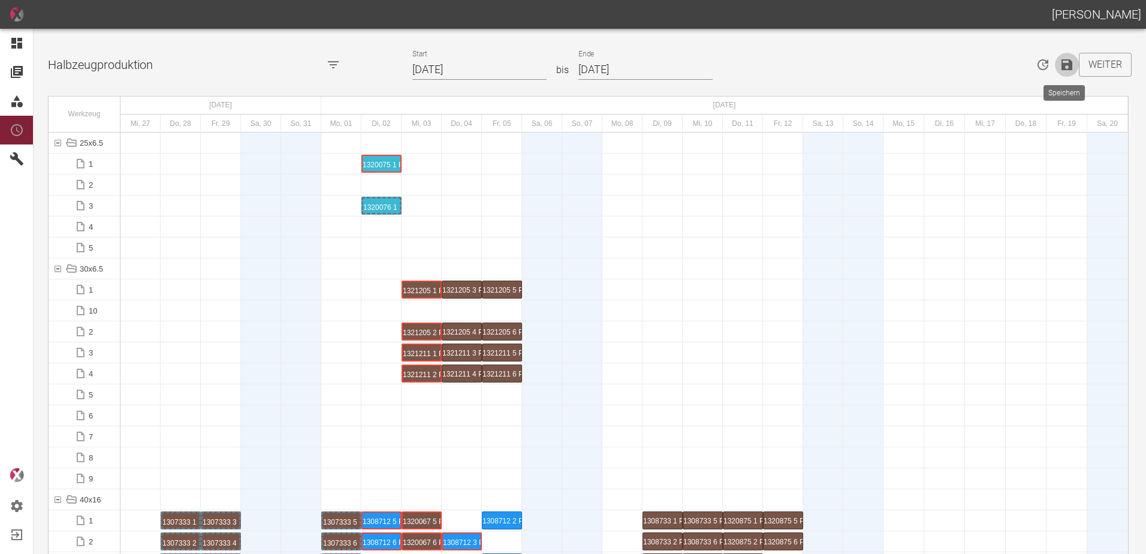
click at [1062, 65] on icon "Speichern" at bounding box center [1066, 64] width 11 height 11
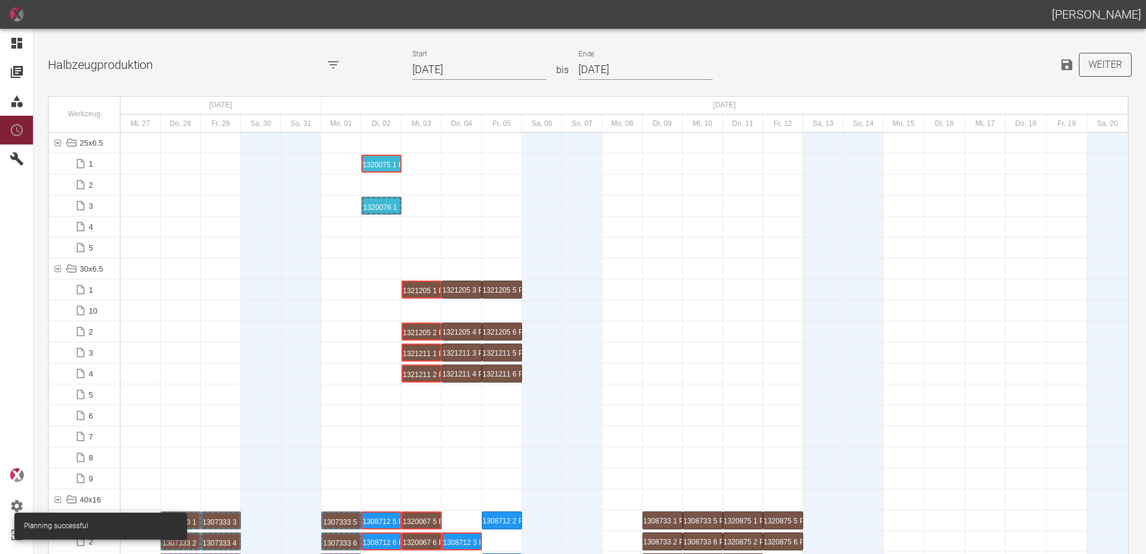
click at [1102, 68] on button "Weiter" at bounding box center [1105, 65] width 53 height 24
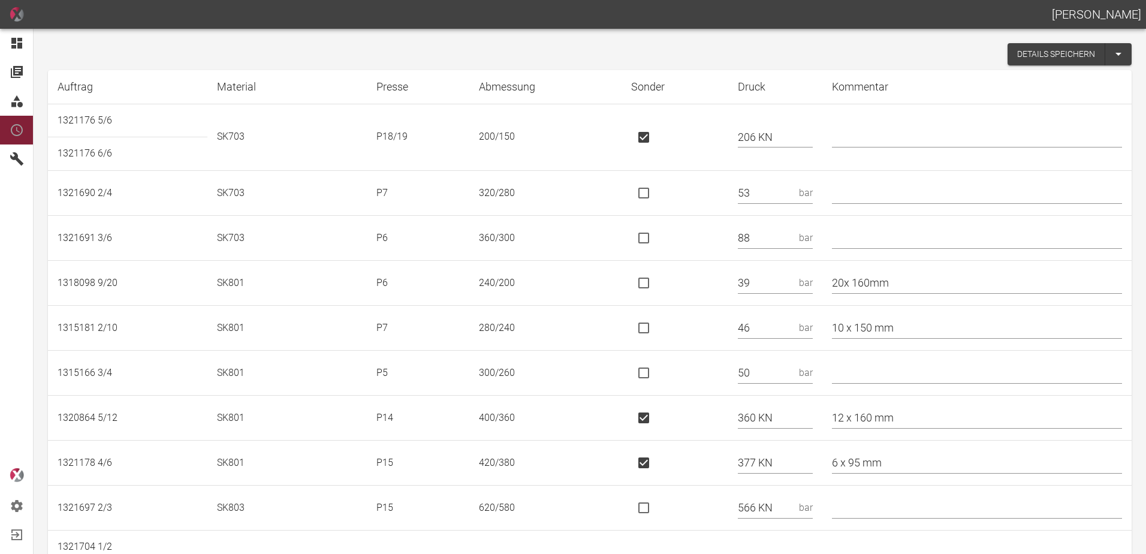
click at [853, 135] on input "text" at bounding box center [977, 136] width 290 height 21
type input "* 90/40"
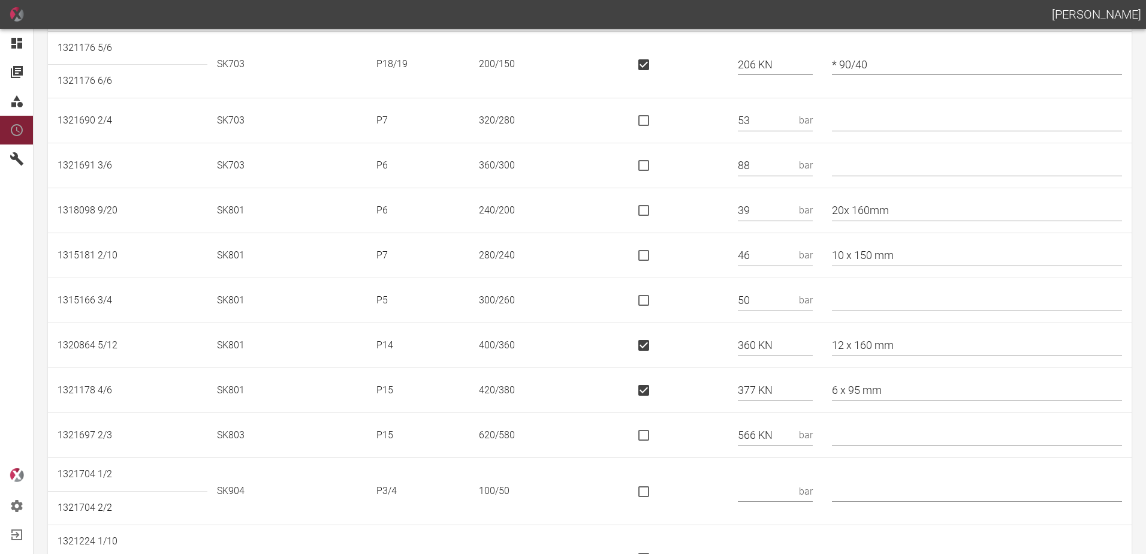
scroll to position [120, 0]
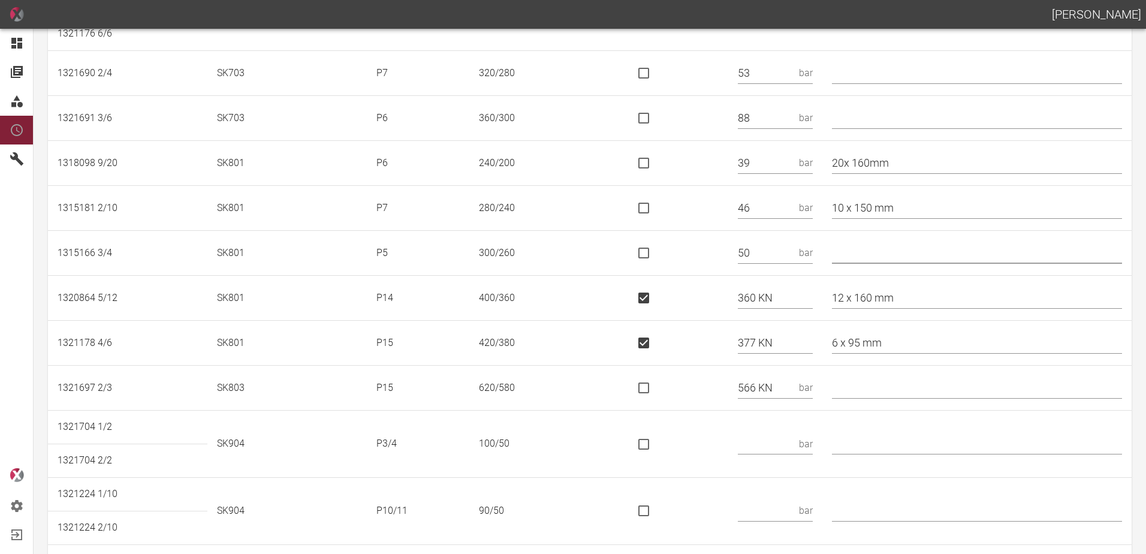
click at [876, 252] on input "text" at bounding box center [977, 253] width 290 height 21
type input "* 320/260"
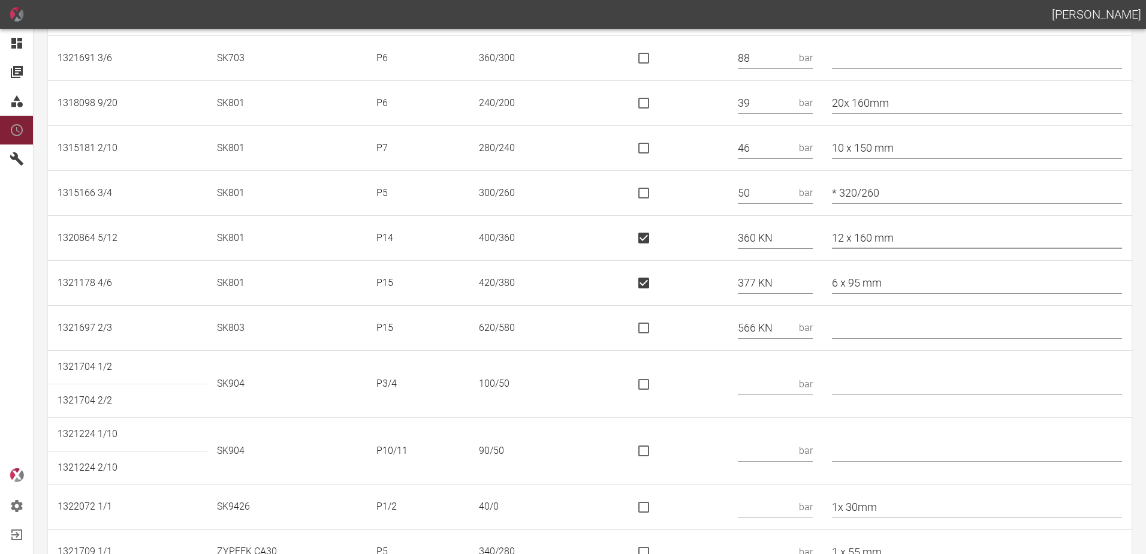
click at [656, 329] on input "is socket special" at bounding box center [643, 327] width 25 height 25
checkbox input "true"
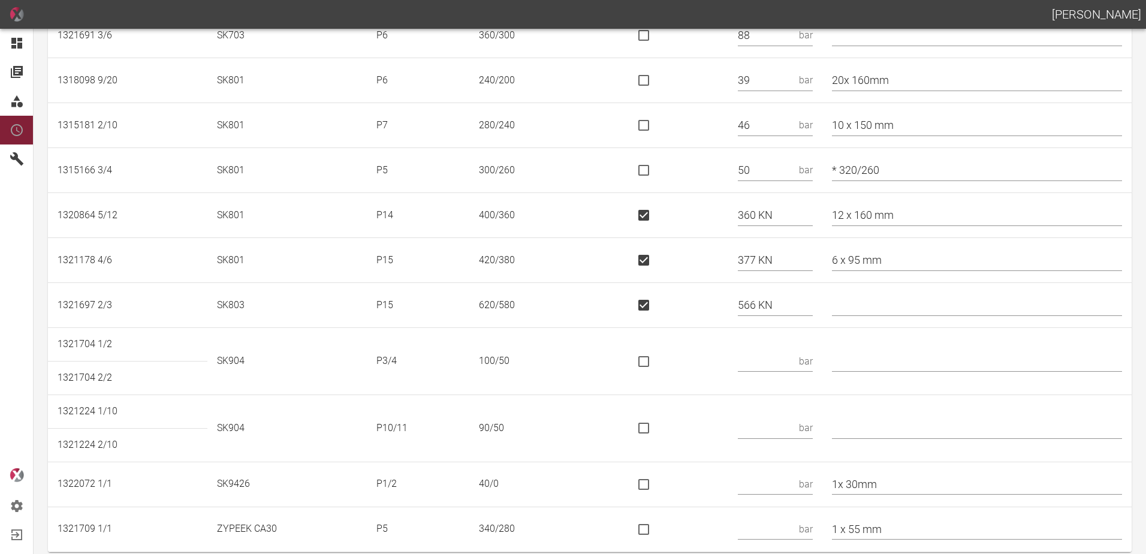
scroll to position [215, 0]
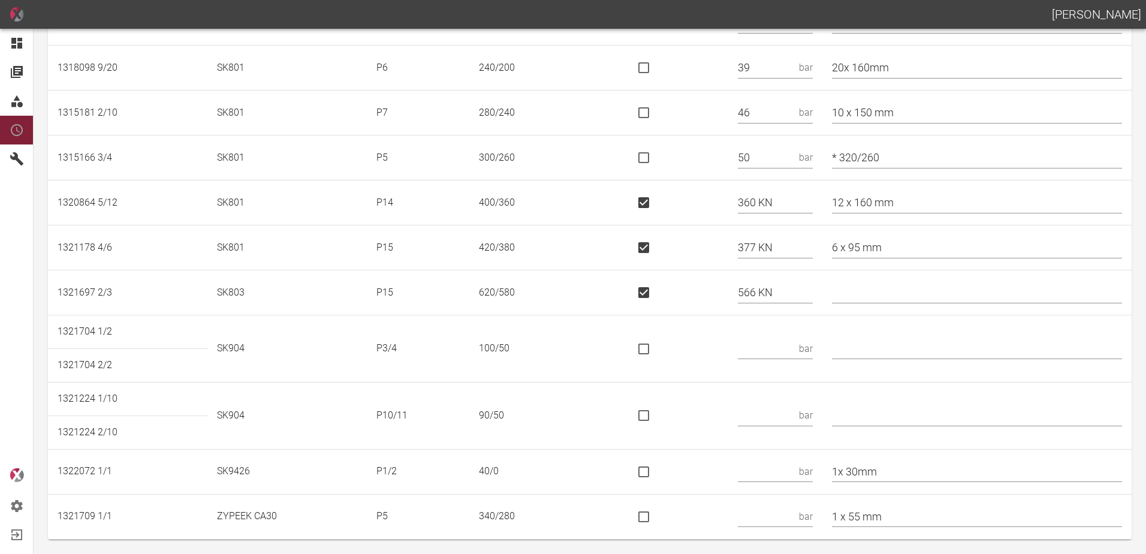
click at [789, 345] on input "text" at bounding box center [766, 348] width 56 height 21
type input "44"
click at [791, 410] on input "text" at bounding box center [766, 415] width 56 height 21
type input "33"
click at [777, 464] on input "text" at bounding box center [766, 471] width 56 height 21
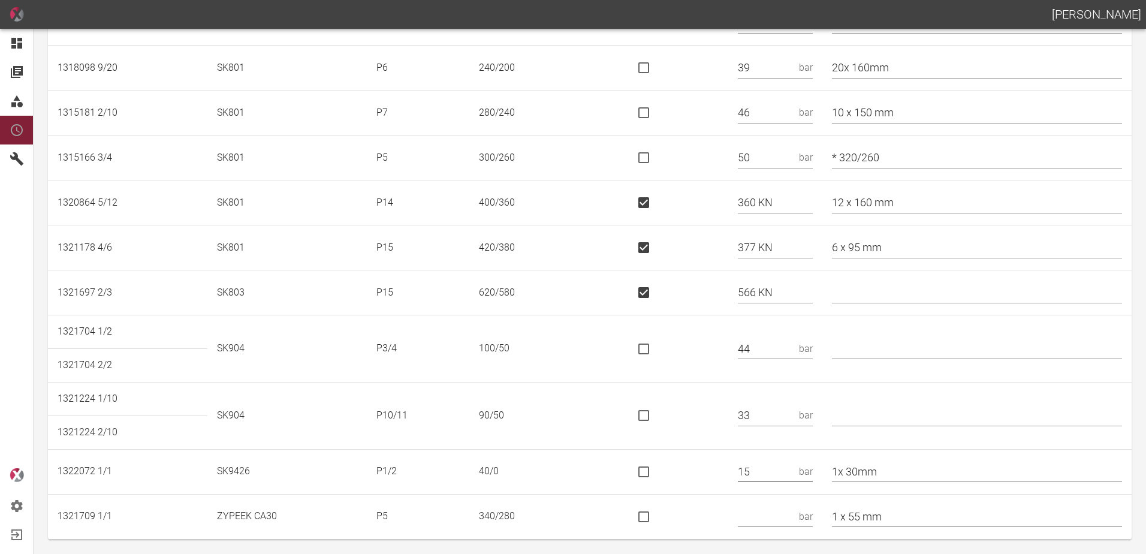
type input "15"
click at [779, 508] on input "text" at bounding box center [766, 516] width 56 height 21
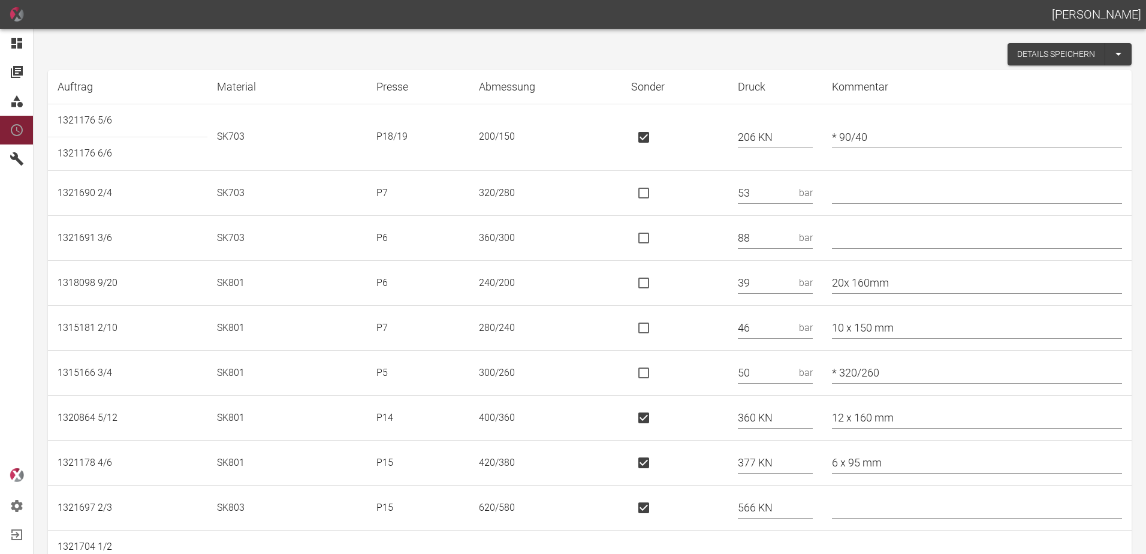
type input "55"
click at [1034, 59] on button "Details speichern" at bounding box center [1056, 54] width 98 height 22
